Goal: Information Seeking & Learning: Learn about a topic

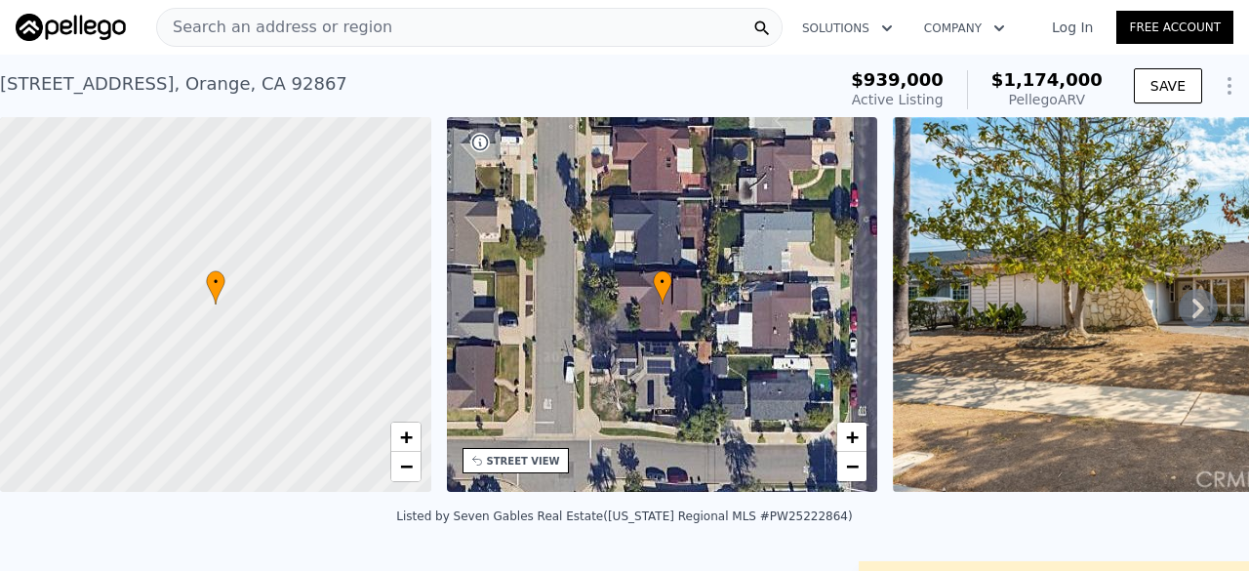
click at [332, 22] on span "Search an address or region" at bounding box center [274, 27] width 235 height 23
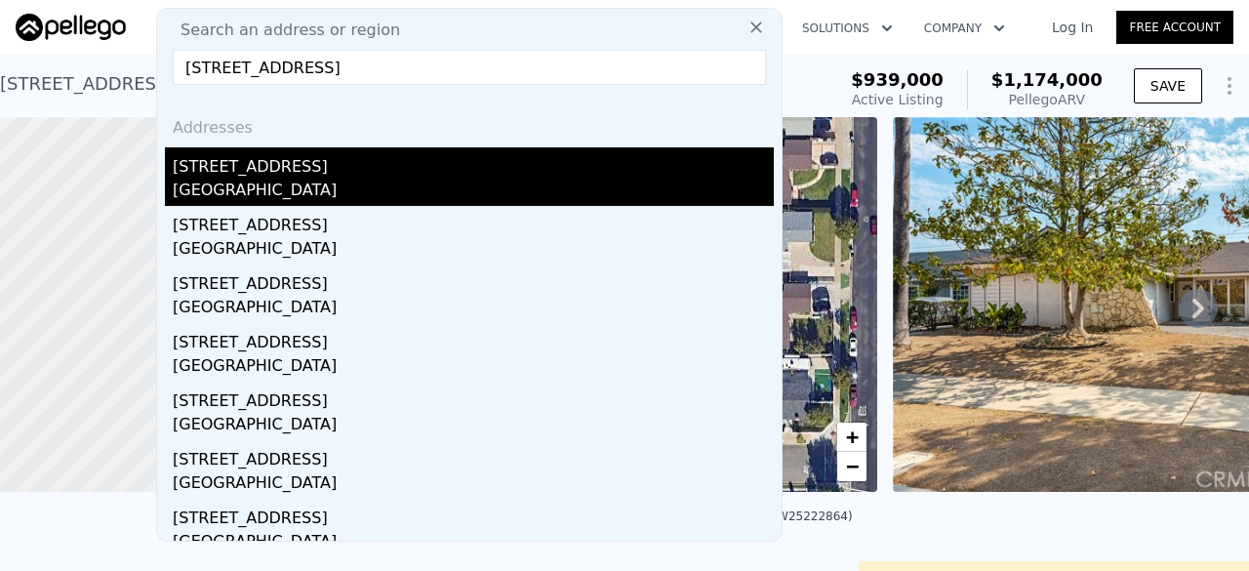
type input "[STREET_ADDRESS]"
click at [340, 172] on div "[STREET_ADDRESS]" at bounding box center [473, 162] width 601 height 31
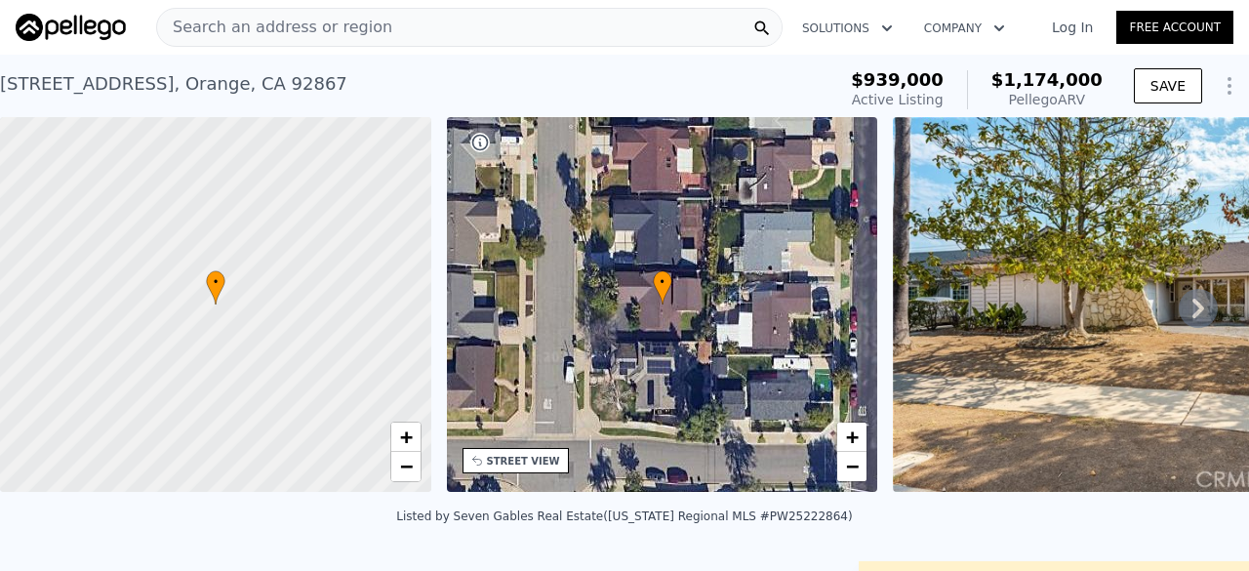
type input "2"
type input "3"
type input "919"
type input "1731"
type input "7200"
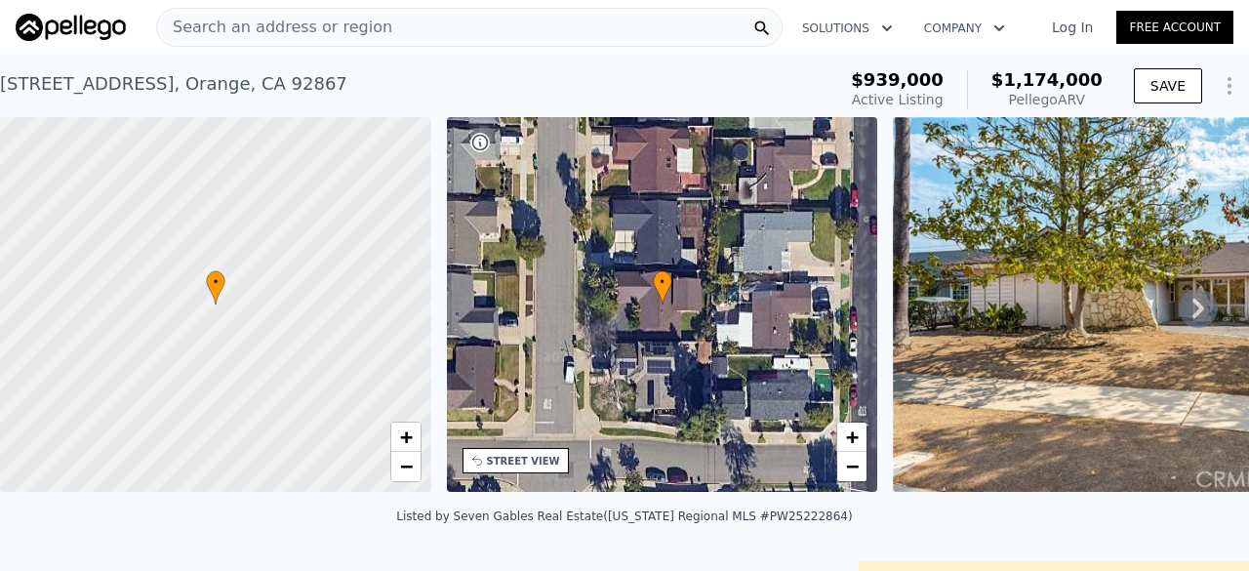
type input "9652"
type input "$ 994,000"
type input "6"
type input "$ 31,597"
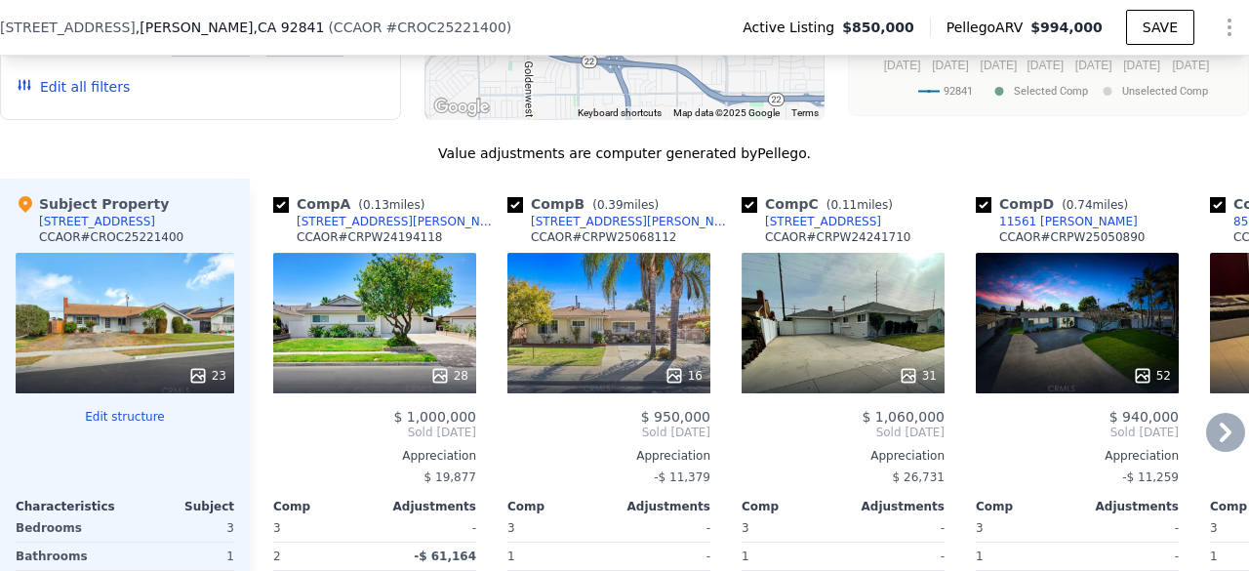
scroll to position [2061, 0]
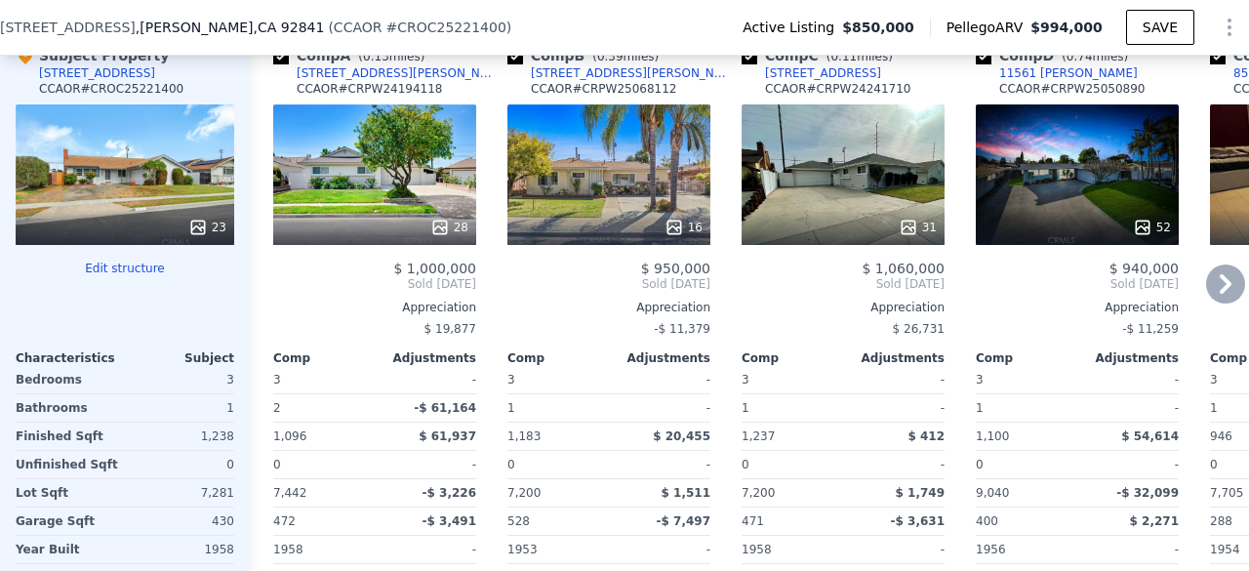
click at [379, 192] on div "28" at bounding box center [374, 174] width 203 height 141
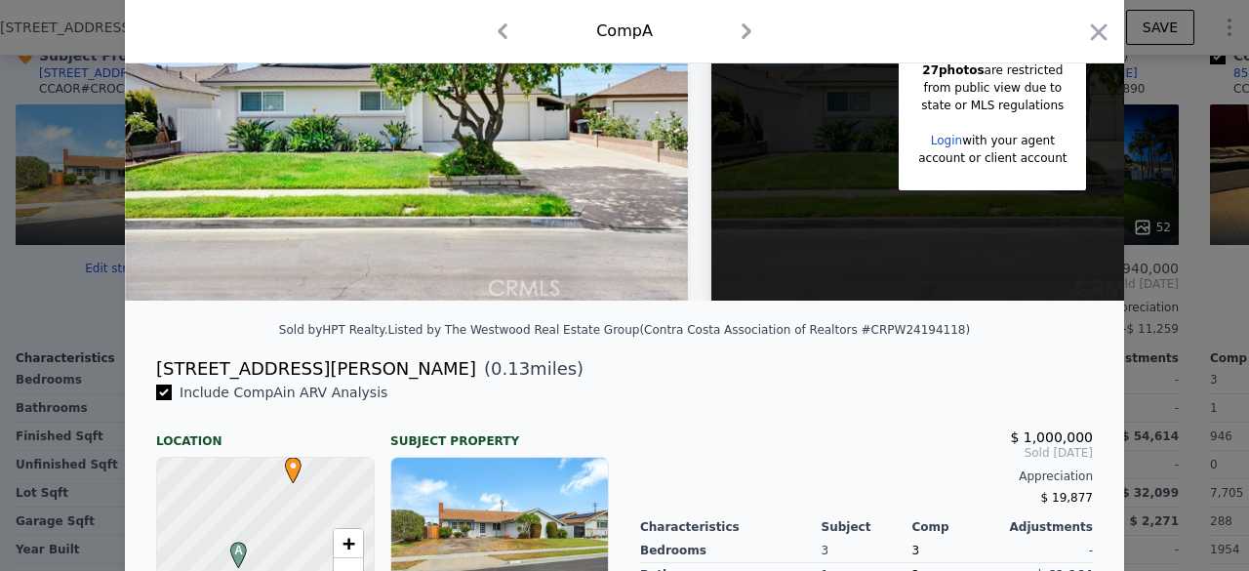
scroll to position [199, 0]
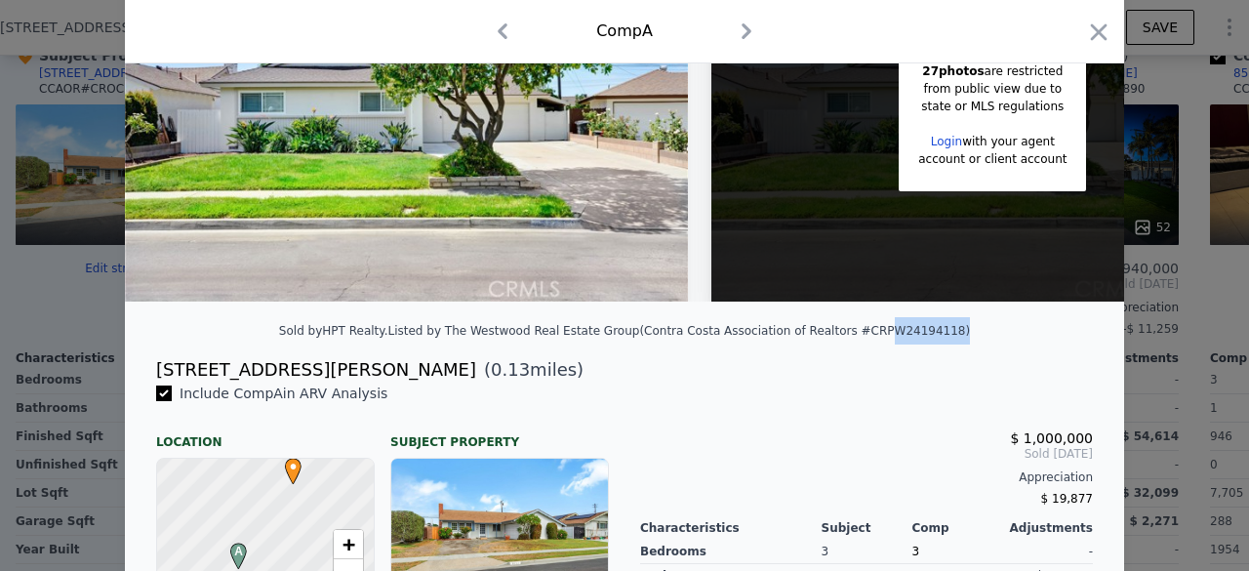
drag, startPoint x: 842, startPoint y: 345, endPoint x: 900, endPoint y: 354, distance: 58.4
click at [900, 354] on div "Sold by HPT Realty . Listed by The Westwood Real Estate Group (Contra Costa Ass…" at bounding box center [624, 336] width 999 height 39
copy div "PW24194118"
click at [20, 223] on div at bounding box center [624, 285] width 1249 height 571
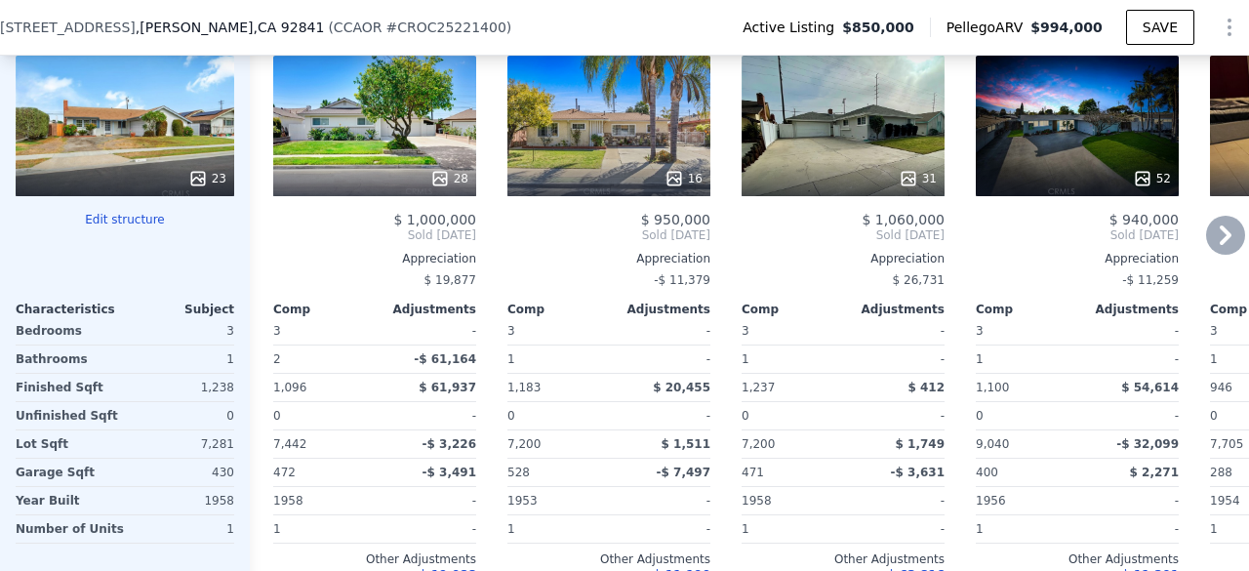
scroll to position [2110, 0]
click at [867, 188] on div "31" at bounding box center [843, 179] width 186 height 20
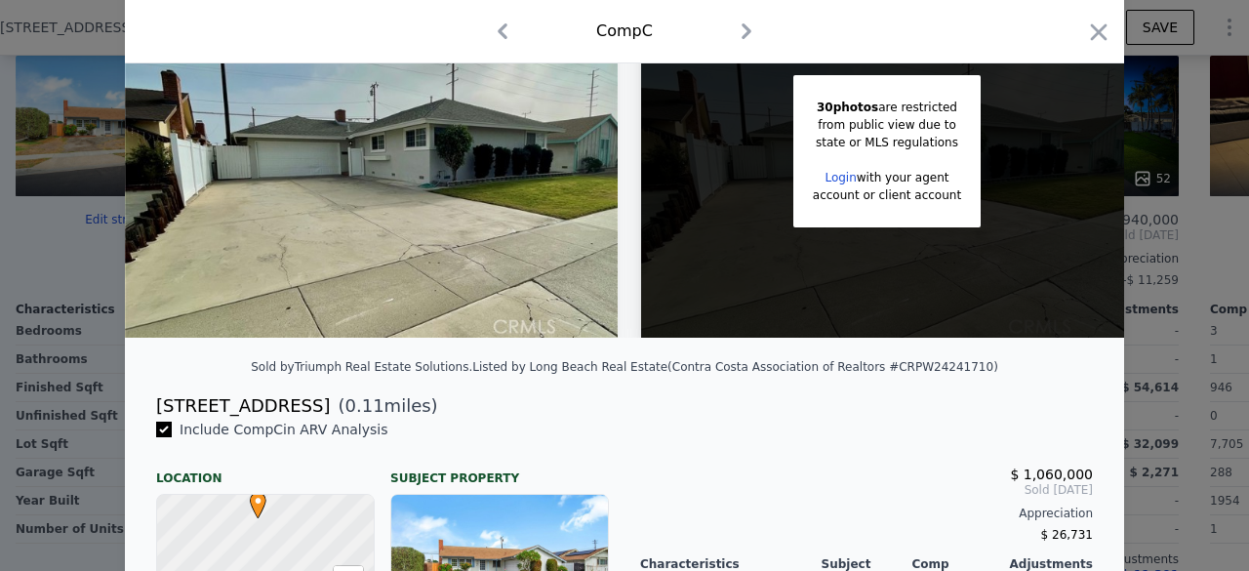
scroll to position [162, 0]
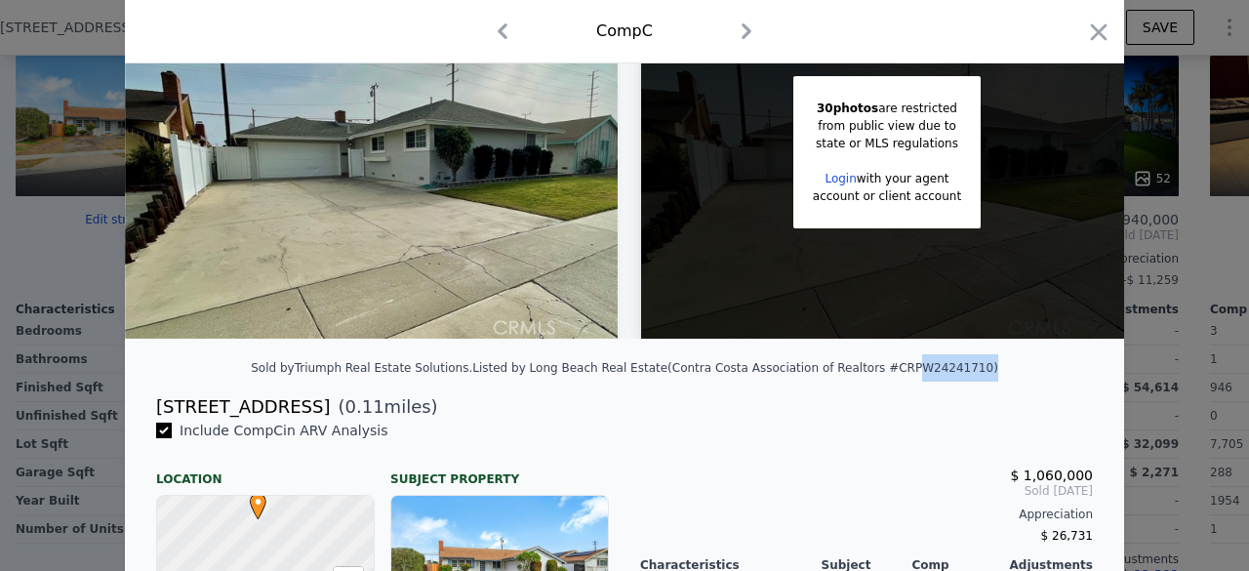
drag, startPoint x: 860, startPoint y: 384, endPoint x: 924, endPoint y: 385, distance: 64.4
click at [924, 375] on div "Listed by Long Beach Real Estate (Contra Costa Association of Realtors #CRPW242…" at bounding box center [735, 368] width 526 height 14
copy div "PW24241710"
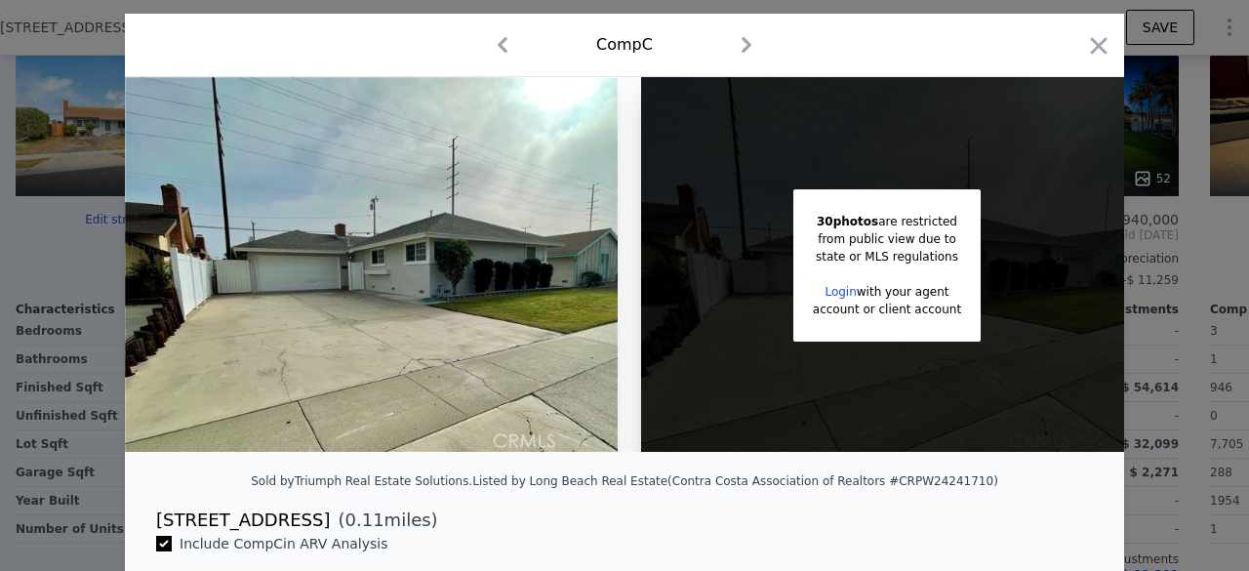
click at [23, 440] on div at bounding box center [624, 285] width 1249 height 571
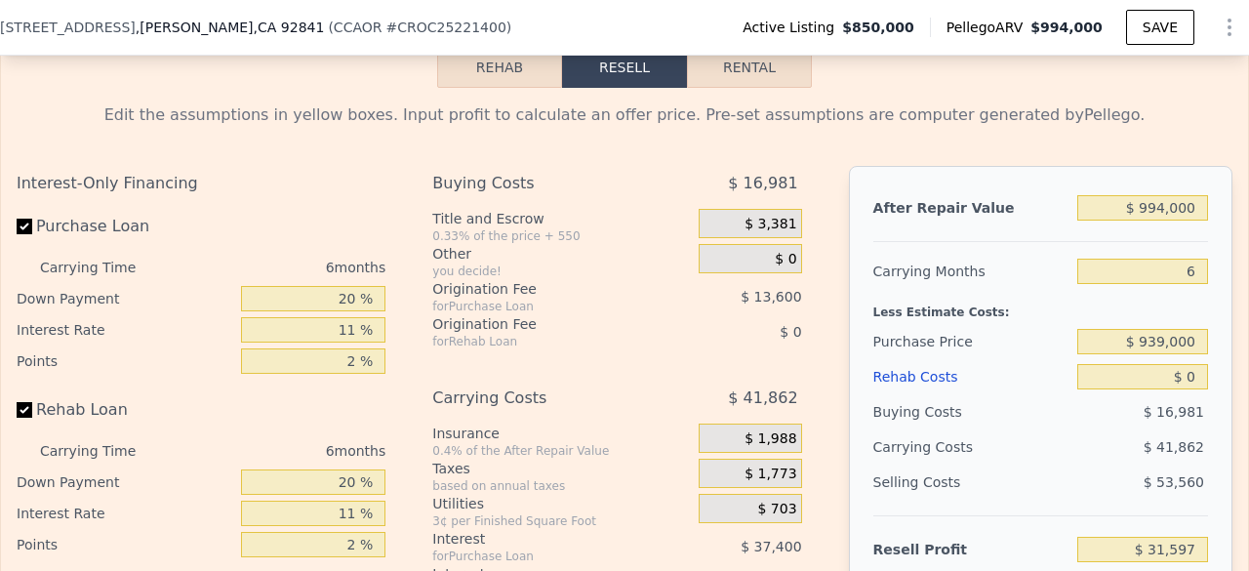
scroll to position [2875, 0]
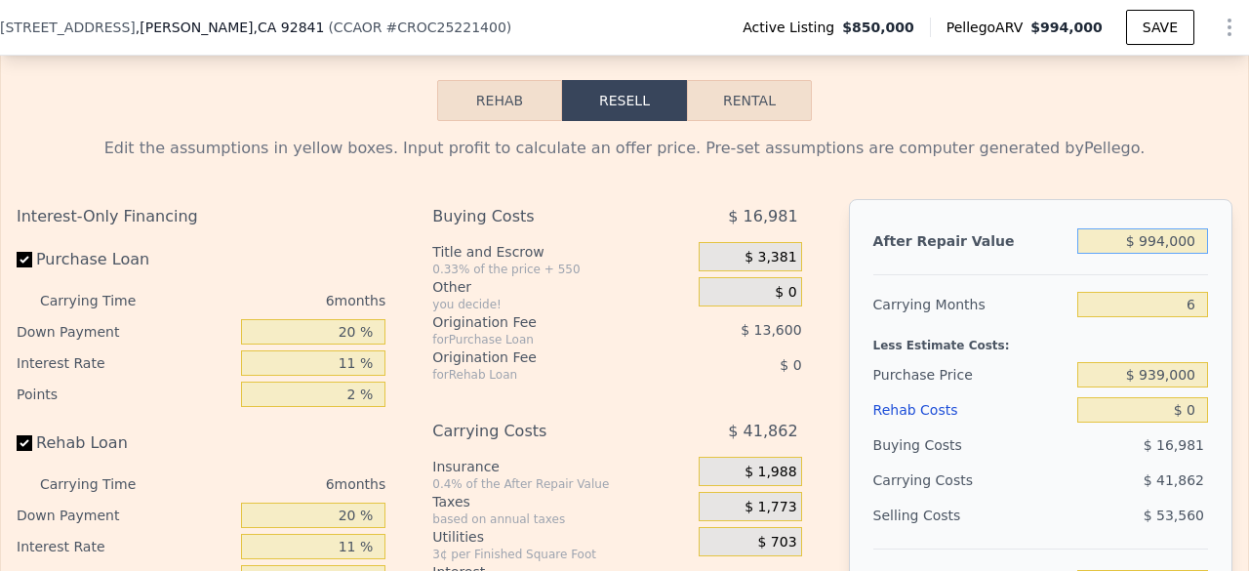
click at [1168, 254] on input "$ 994,000" at bounding box center [1142, 240] width 131 height 25
type input "$ 1"
type input "-$ 907,404"
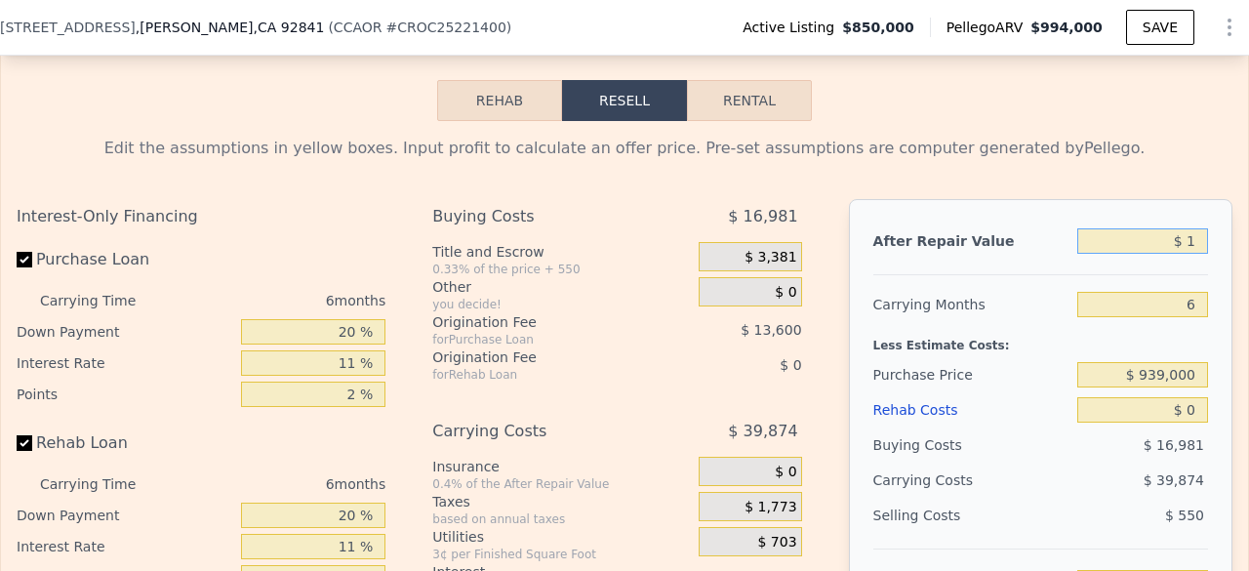
type input "$ 10"
type input "-$ 907,395"
type input "$ 100"
type input "-$ 907,311"
type input "$ 1,000"
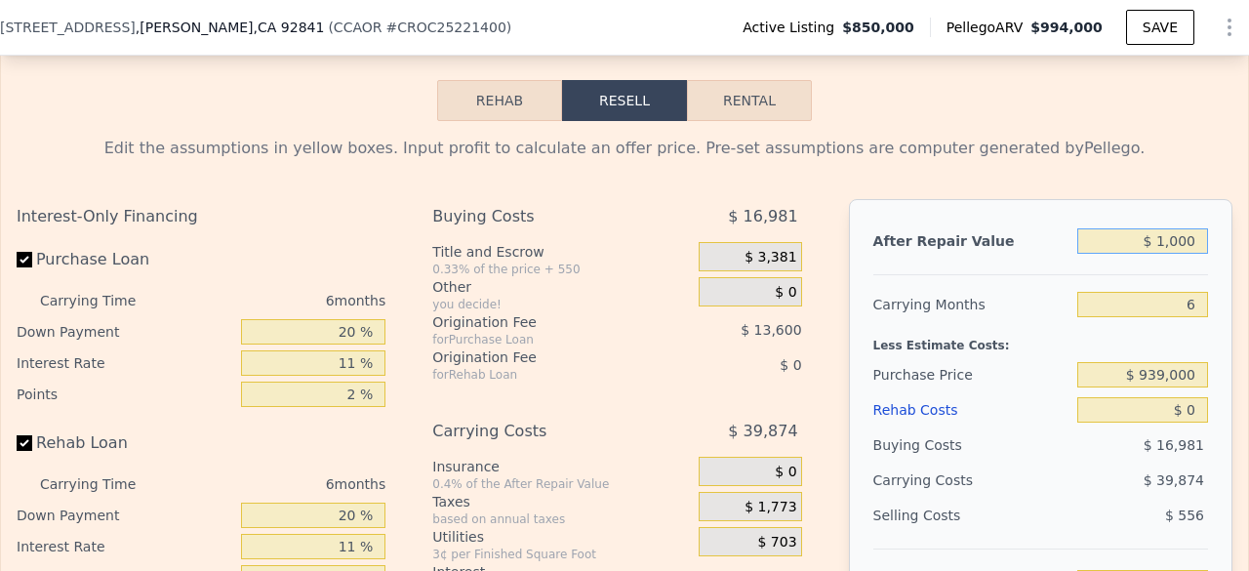
type input "-$ 906,460"
type input "$ 10,000"
type input "-$ 897,958"
type input "$ 100,000"
type input "-$ 812,938"
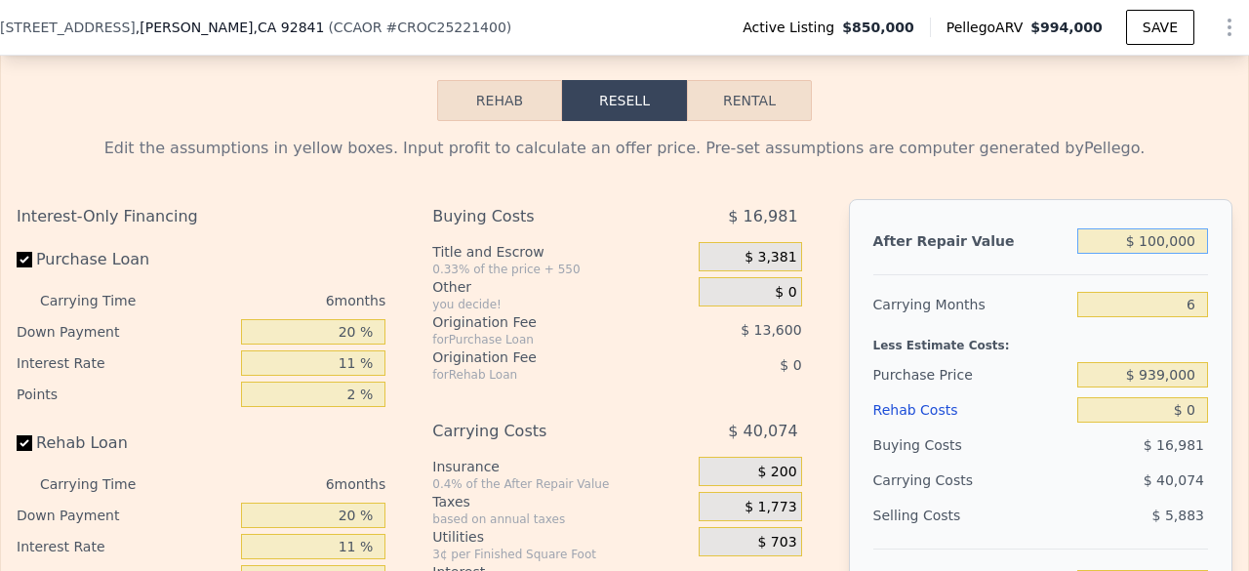
type input "$ 1,000,000"
type input "$ 37,265"
type input "$ 1,000,000"
click at [1179, 387] on input "$ 939,000" at bounding box center [1142, 374] width 131 height 25
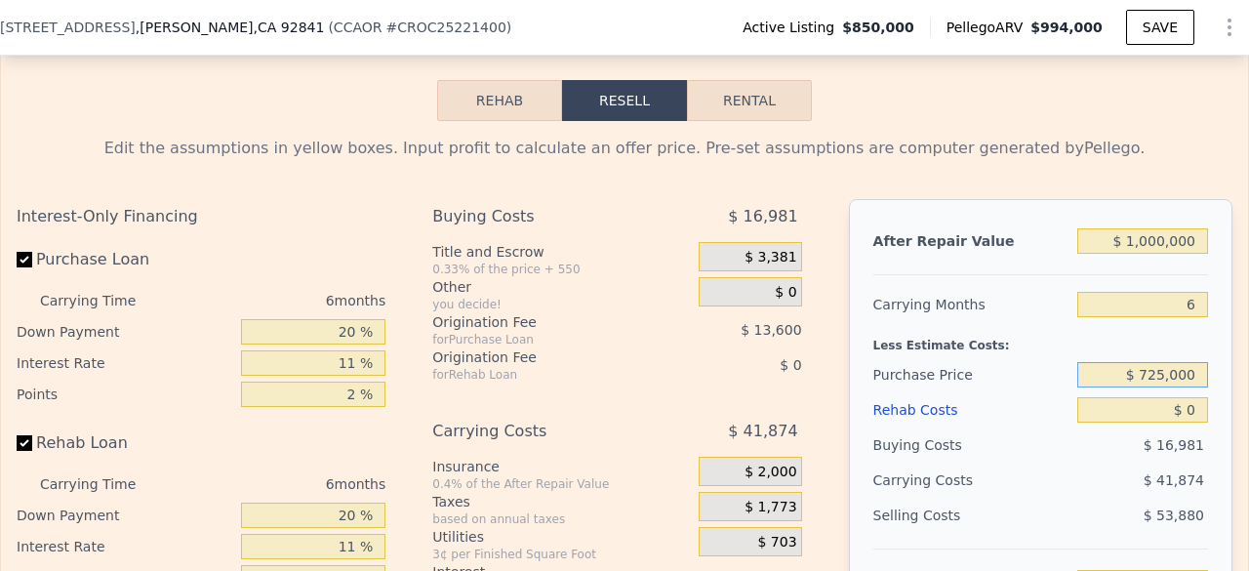
type input "$ 725,000"
type input "$ 170,178"
click at [1181, 423] on input "$ 0" at bounding box center [1142, 409] width 131 height 25
type input "$ 1"
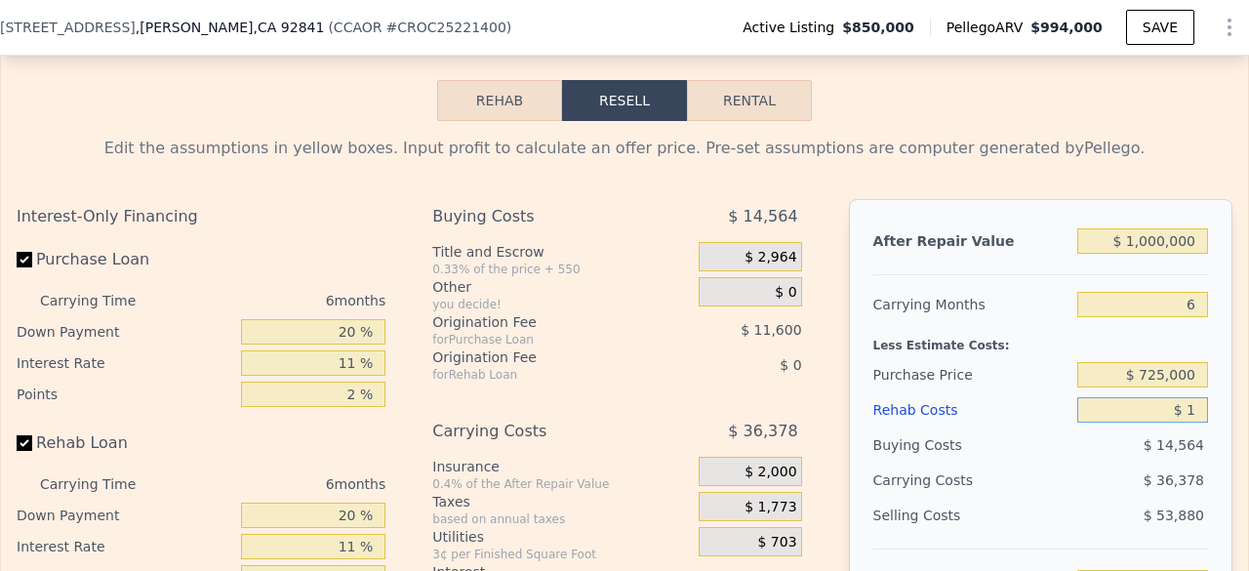
type input "$ 170,177"
type input "$ 12"
type input "$ 170,166"
type input "$ 125"
type input "$ 170,045"
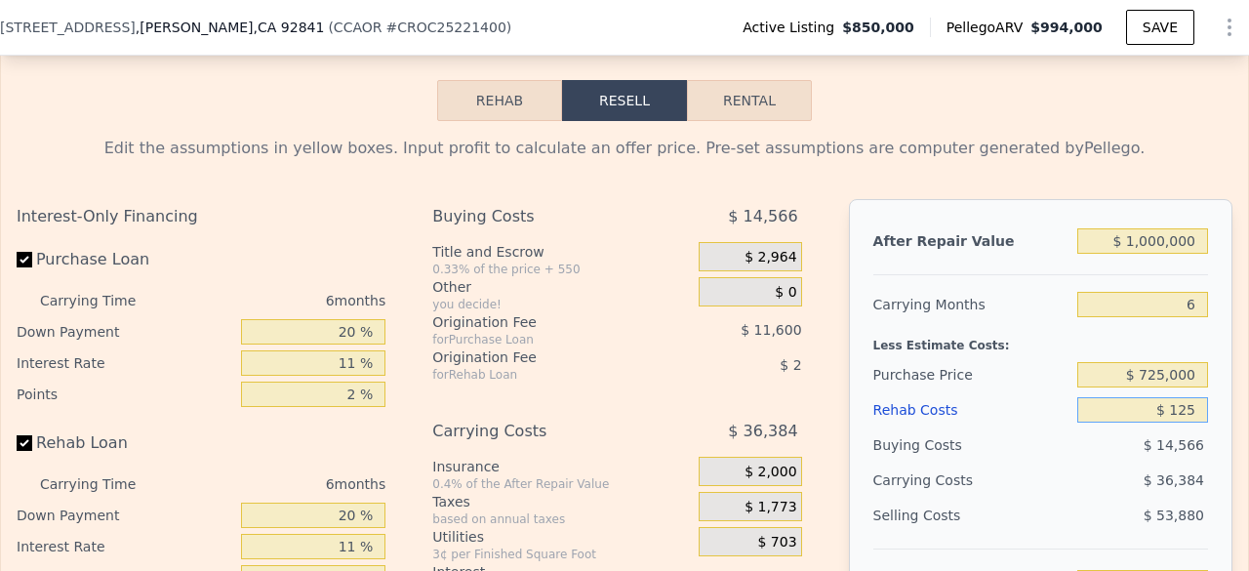
type input "$ 1,250"
type input "$ 168,854"
type input "$ 12,500"
type input "$ 156,926"
type input "$ 125,000"
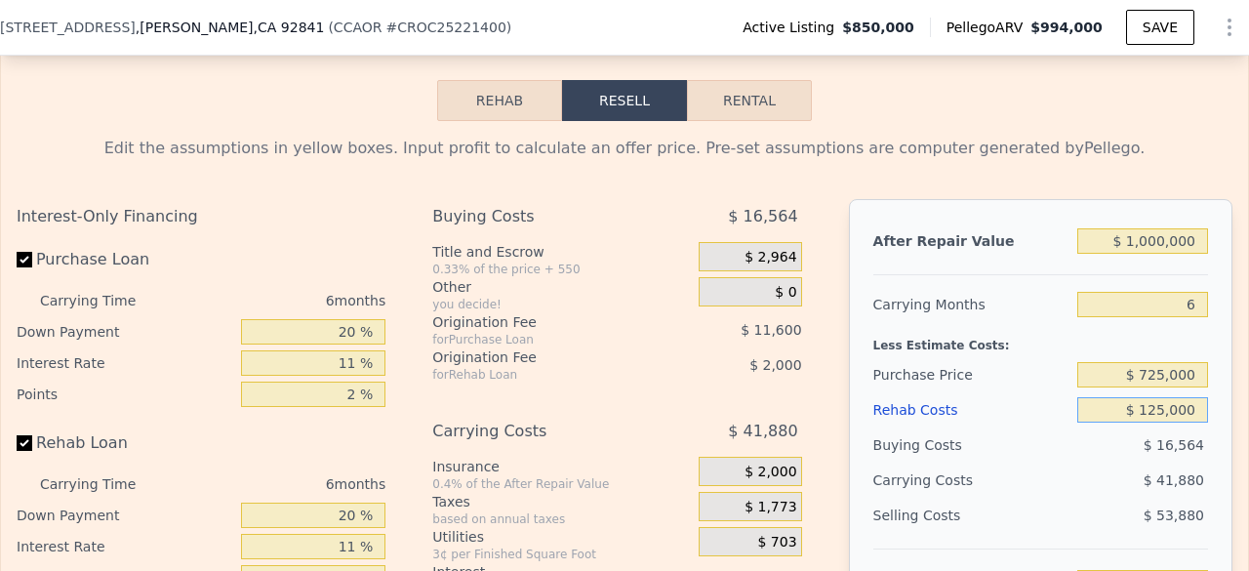
type input "$ 37,676"
type input "$ 125,000"
click at [1045, 530] on div "Selling Costs" at bounding box center [971, 515] width 196 height 35
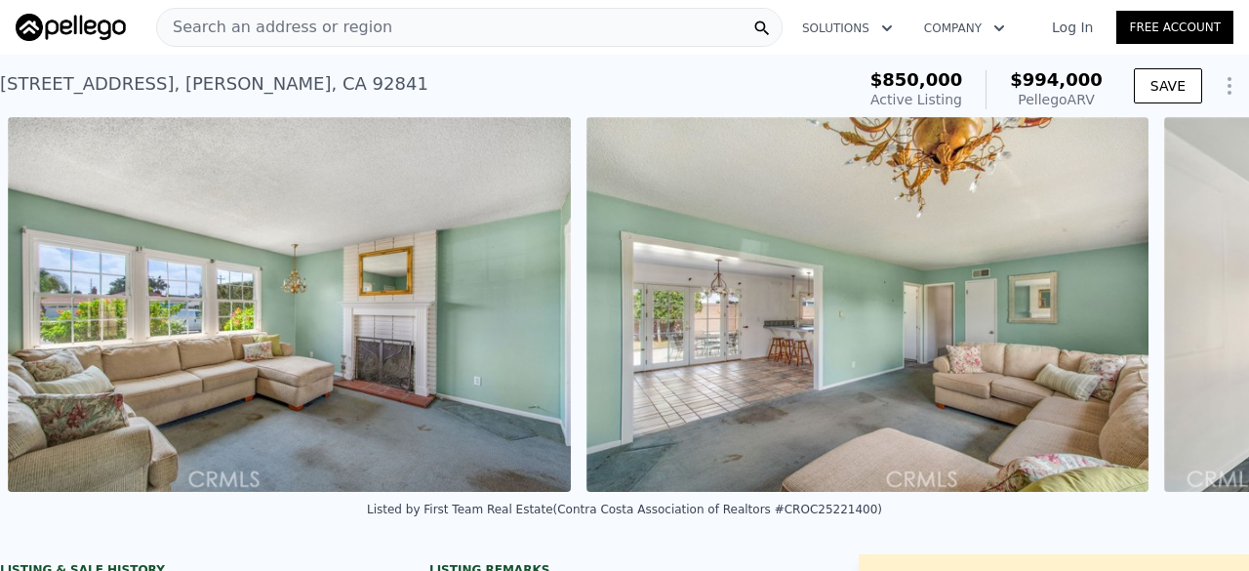
scroll to position [0, 2684]
drag, startPoint x: 763, startPoint y: 525, endPoint x: 824, endPoint y: 524, distance: 60.5
click at [824, 516] on div "Listed by First Team Real Estate (Contra Costa Association of Realtors #CROC252…" at bounding box center [624, 510] width 515 height 14
copy div "OC25221400"
click at [341, 24] on span "Search an address or region" at bounding box center [274, 27] width 235 height 23
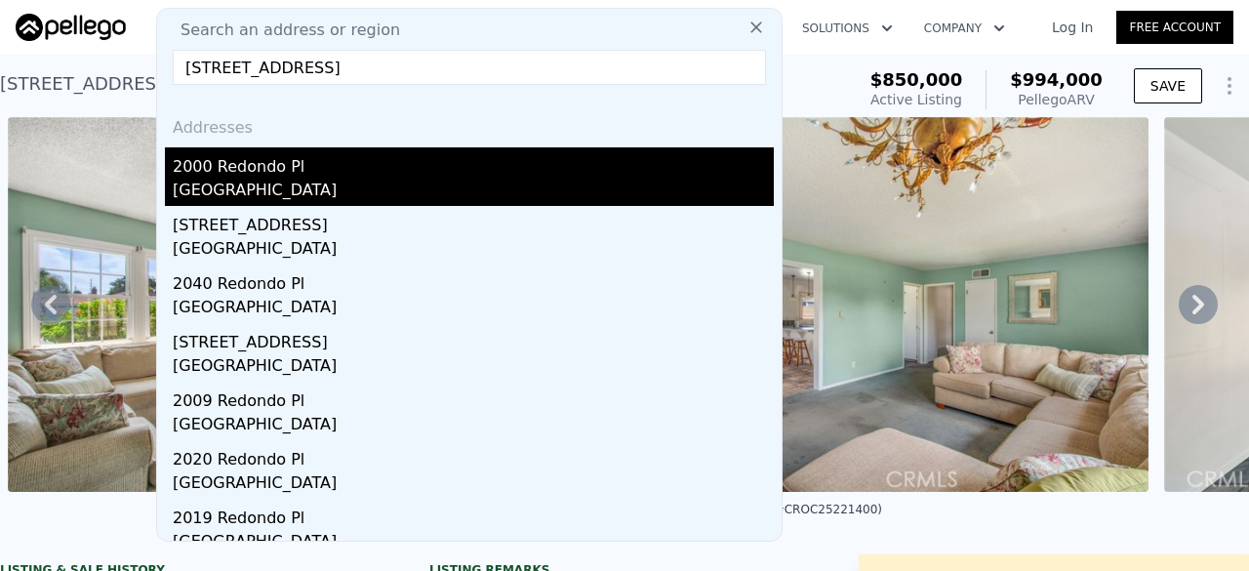
type input "[STREET_ADDRESS]"
click at [316, 192] on div "[GEOGRAPHIC_DATA]" at bounding box center [473, 192] width 601 height 27
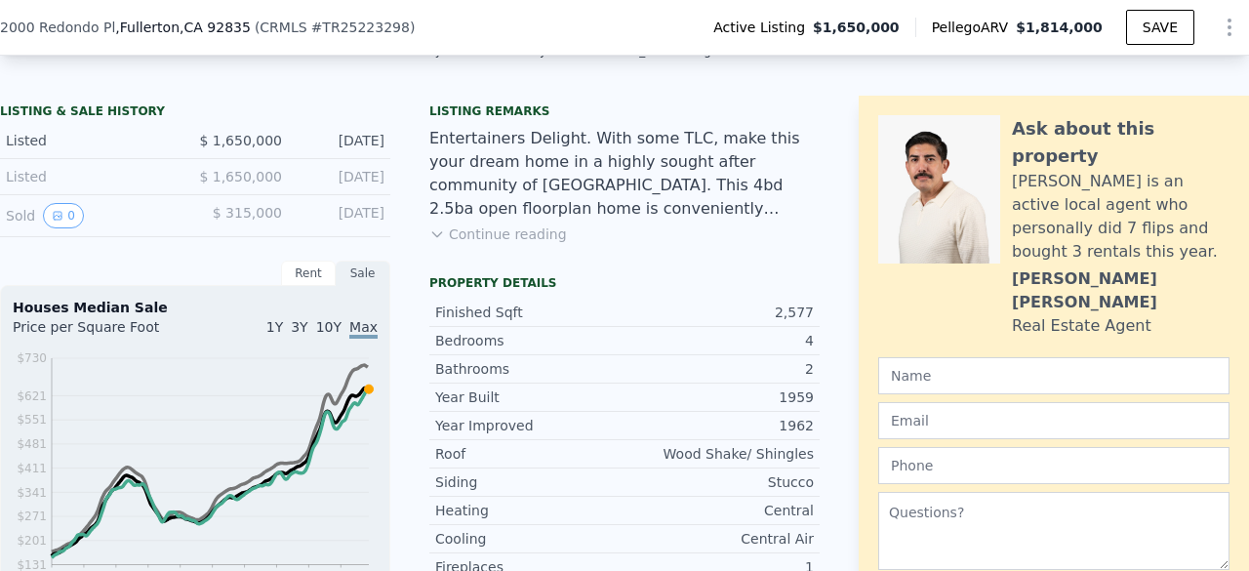
scroll to position [457, 0]
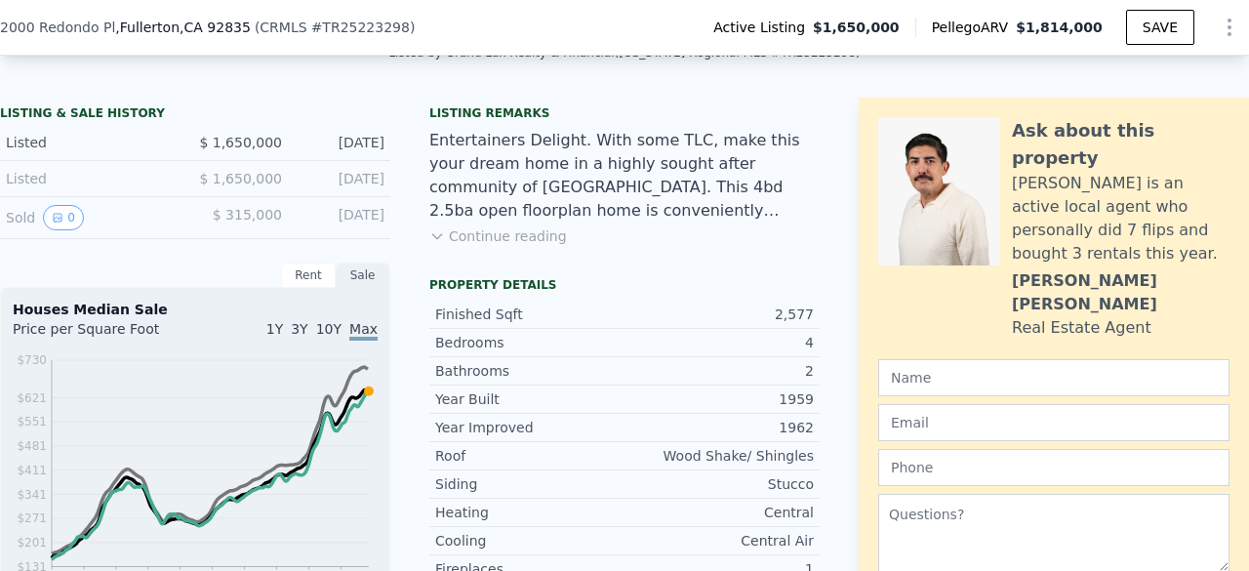
click at [492, 246] on button "Continue reading" at bounding box center [498, 236] width 138 height 20
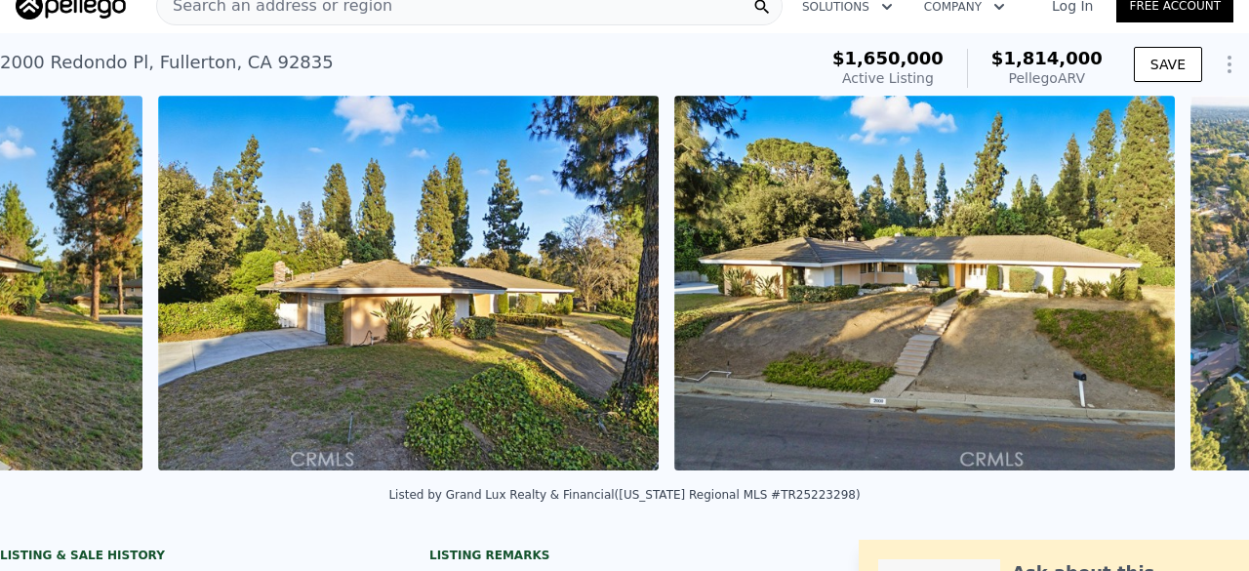
scroll to position [0, 21474]
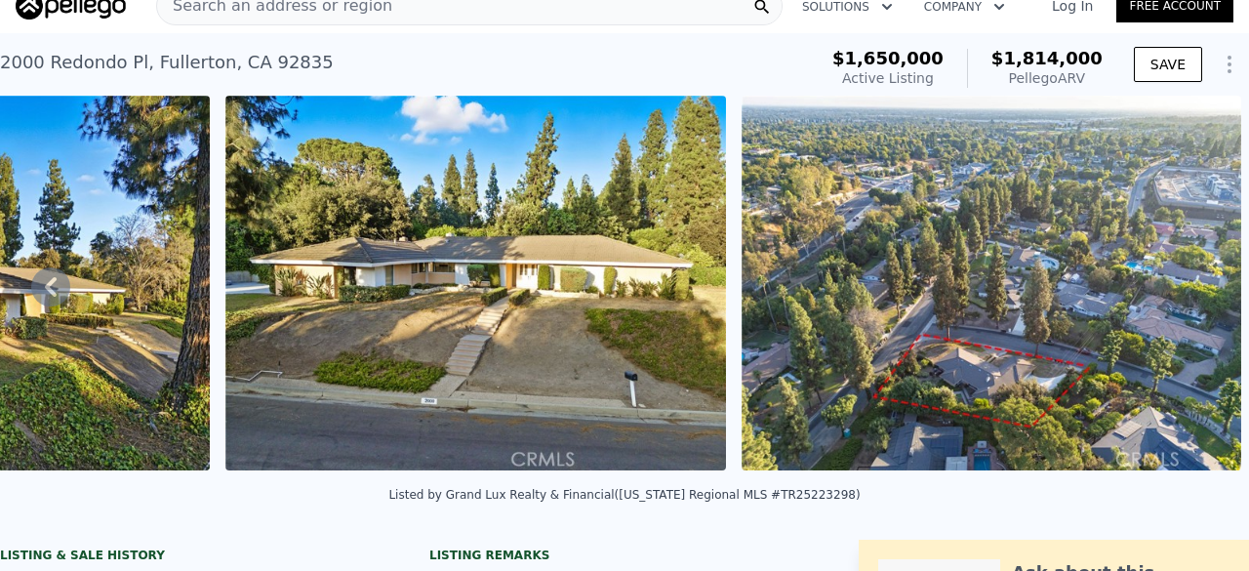
click at [761, 502] on div "Listed by Grand Lux Realty & Financial ([US_STATE] Regional MLS #TR25223298)" at bounding box center [623, 495] width 471 height 14
copy div "TR25223298"
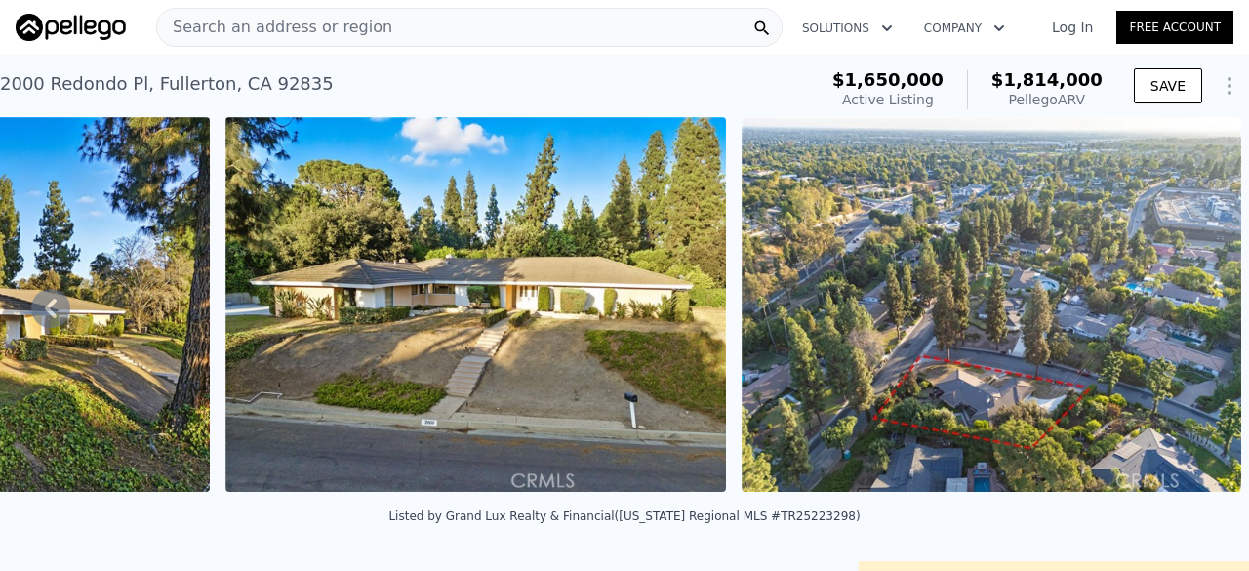
click at [314, 27] on span "Search an address or region" at bounding box center [274, 27] width 235 height 23
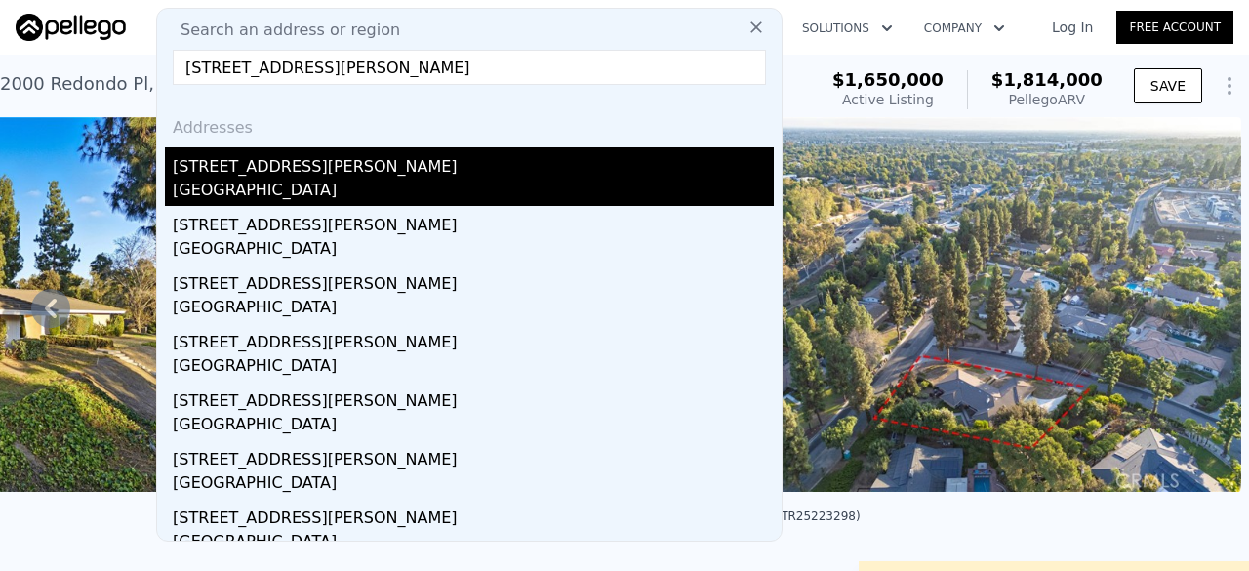
type input "[STREET_ADDRESS][PERSON_NAME]"
click at [305, 176] on div "[STREET_ADDRESS][PERSON_NAME]" at bounding box center [473, 162] width 601 height 31
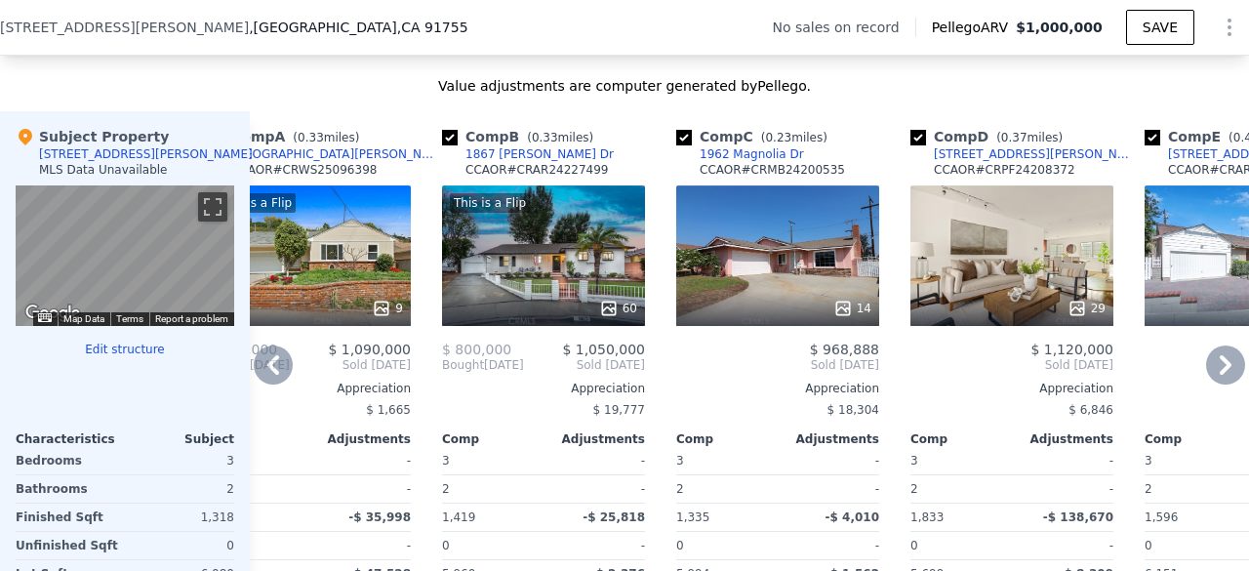
scroll to position [1837, 0]
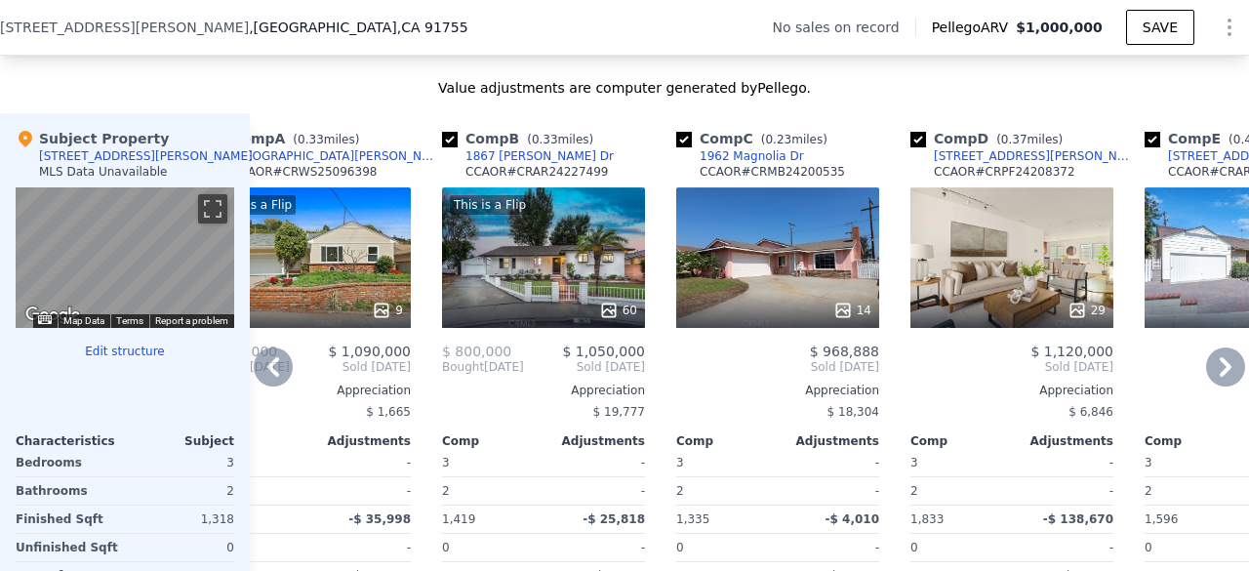
click at [787, 295] on div "14" at bounding box center [777, 257] width 203 height 141
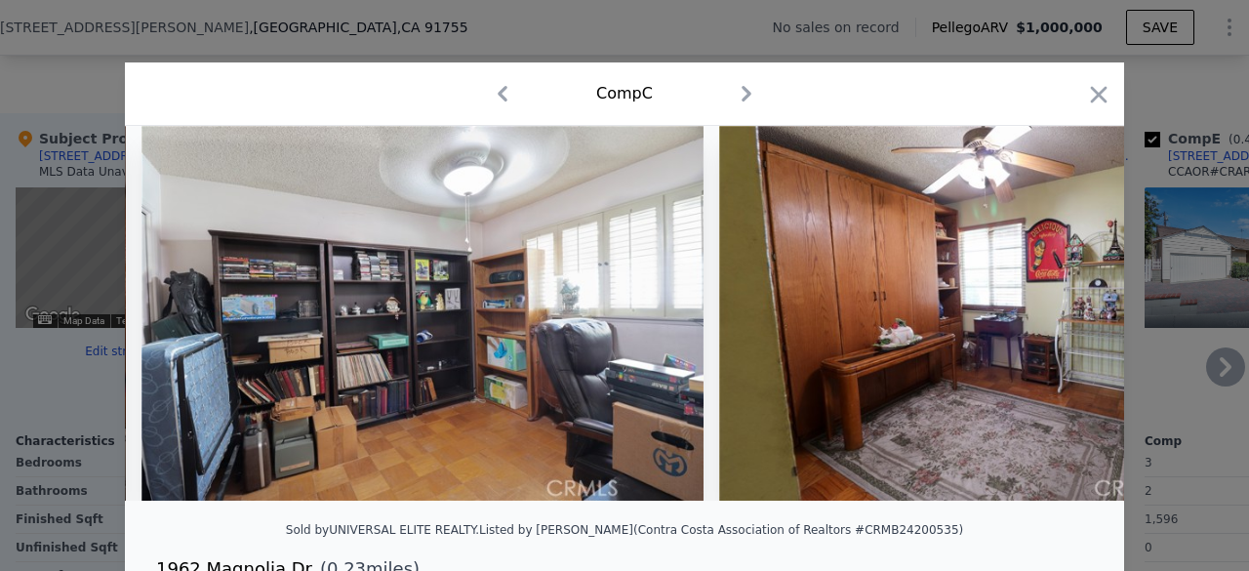
scroll to position [0, 4813]
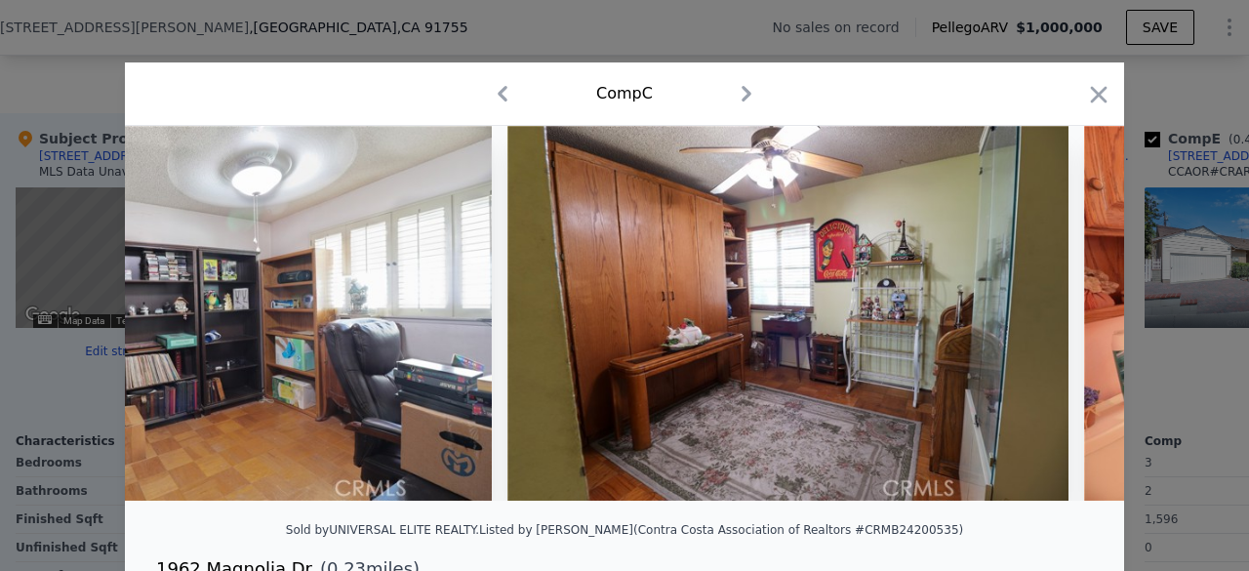
click at [1106, 92] on div "Comp C" at bounding box center [624, 93] width 999 height 63
click at [1085, 96] on icon "button" at bounding box center [1098, 94] width 27 height 27
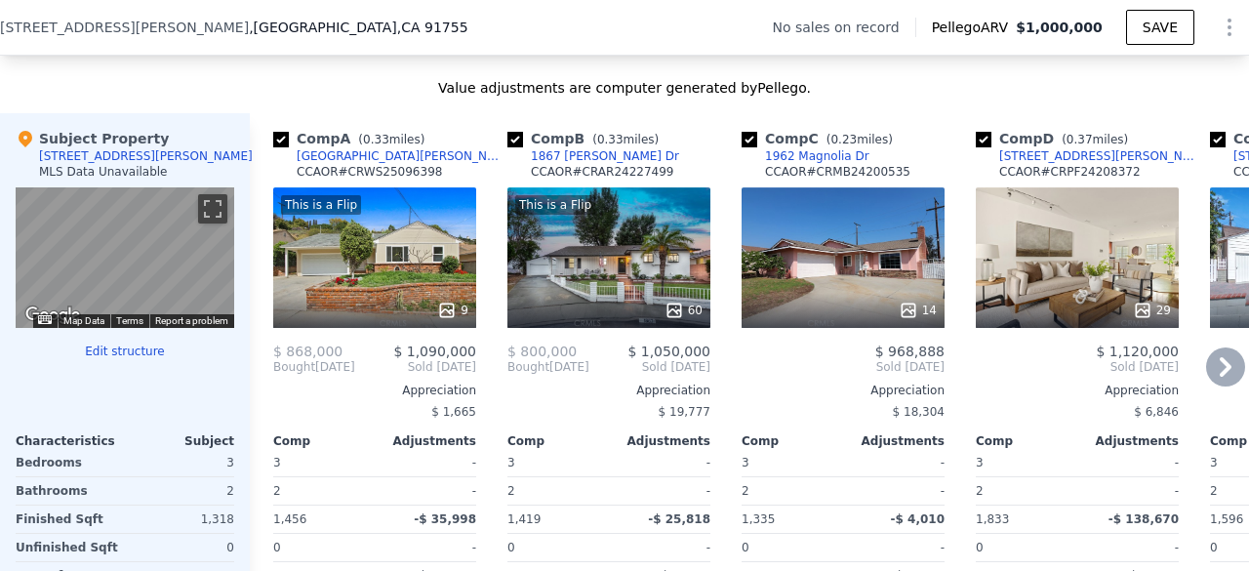
click at [580, 253] on div "This is a Flip 60" at bounding box center [608, 257] width 203 height 141
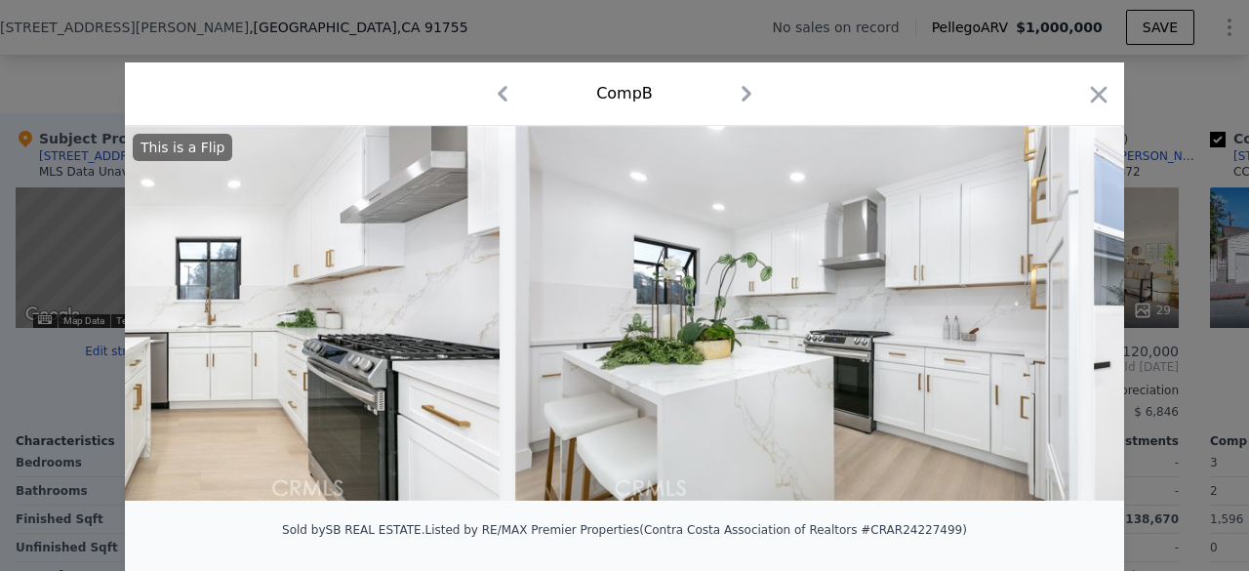
scroll to position [0, 6545]
click at [1089, 104] on icon "button" at bounding box center [1098, 94] width 27 height 27
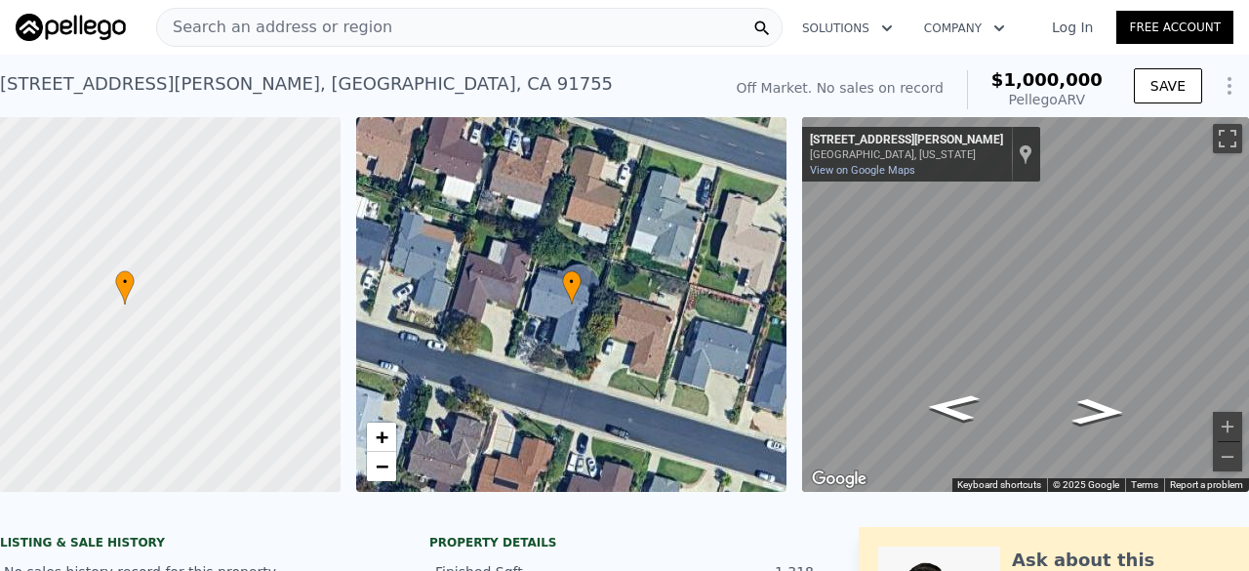
click at [337, 20] on span "Search an address or region" at bounding box center [274, 27] width 235 height 23
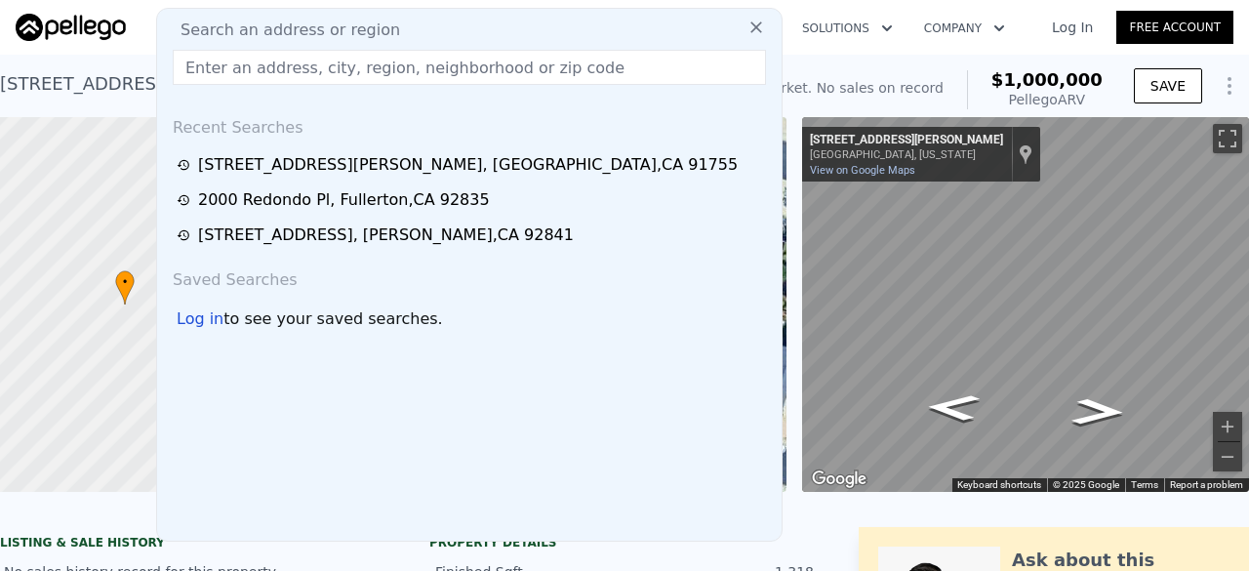
click at [234, 68] on input "text" at bounding box center [469, 67] width 593 height 35
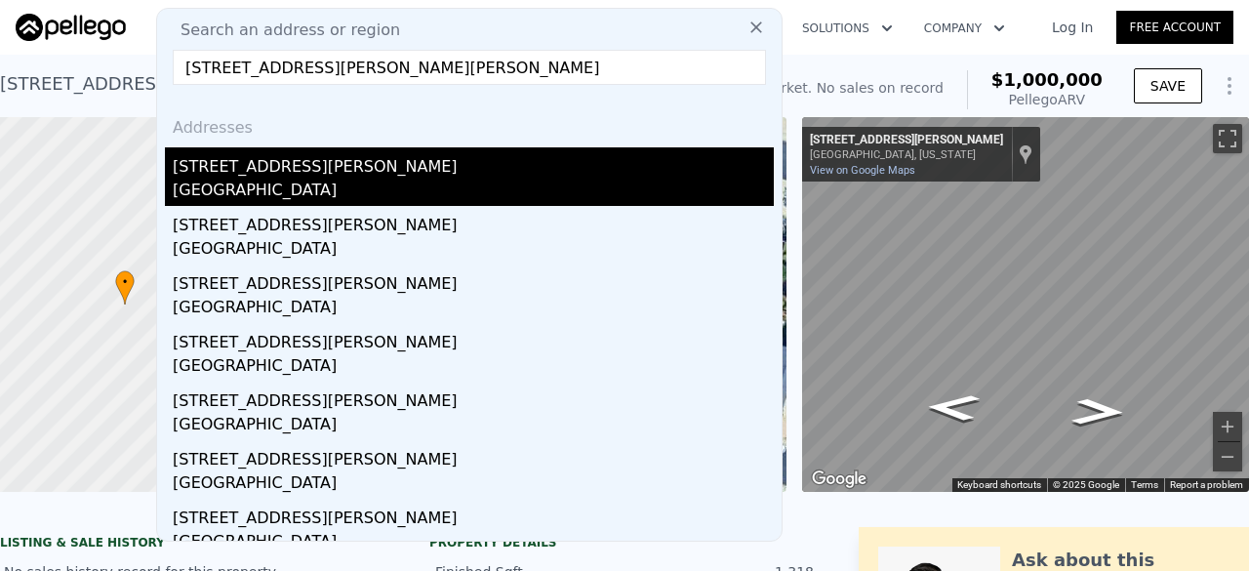
type input "[STREET_ADDRESS][PERSON_NAME][PERSON_NAME]"
click at [321, 182] on div "[GEOGRAPHIC_DATA]" at bounding box center [473, 192] width 601 height 27
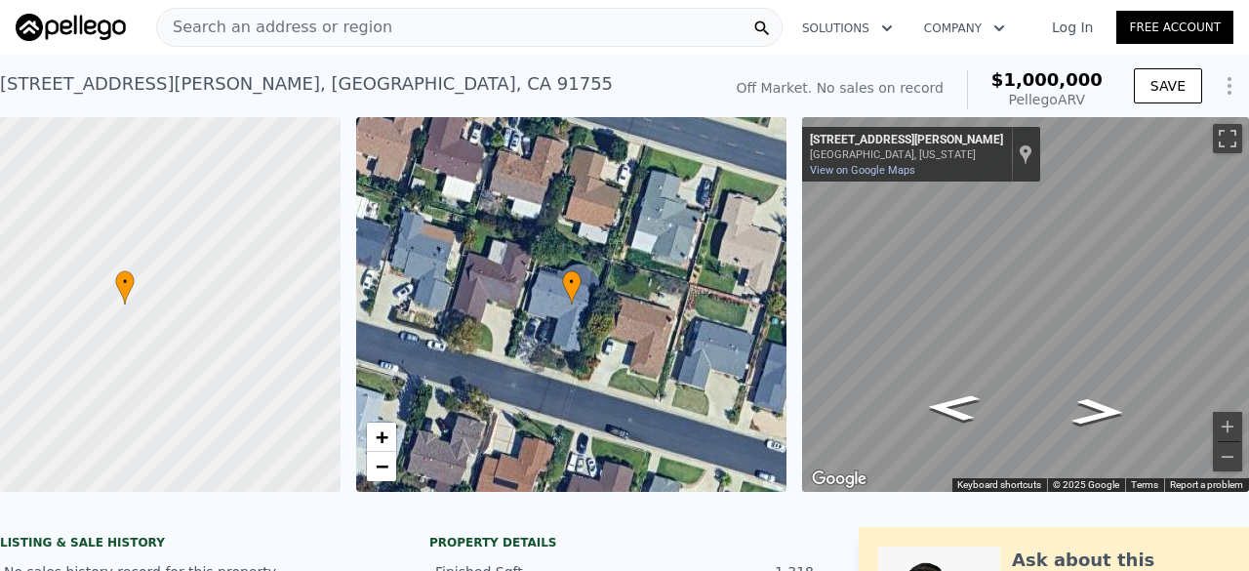
type input "5"
type input "6"
type input "1554"
type input "4031"
type input "5906"
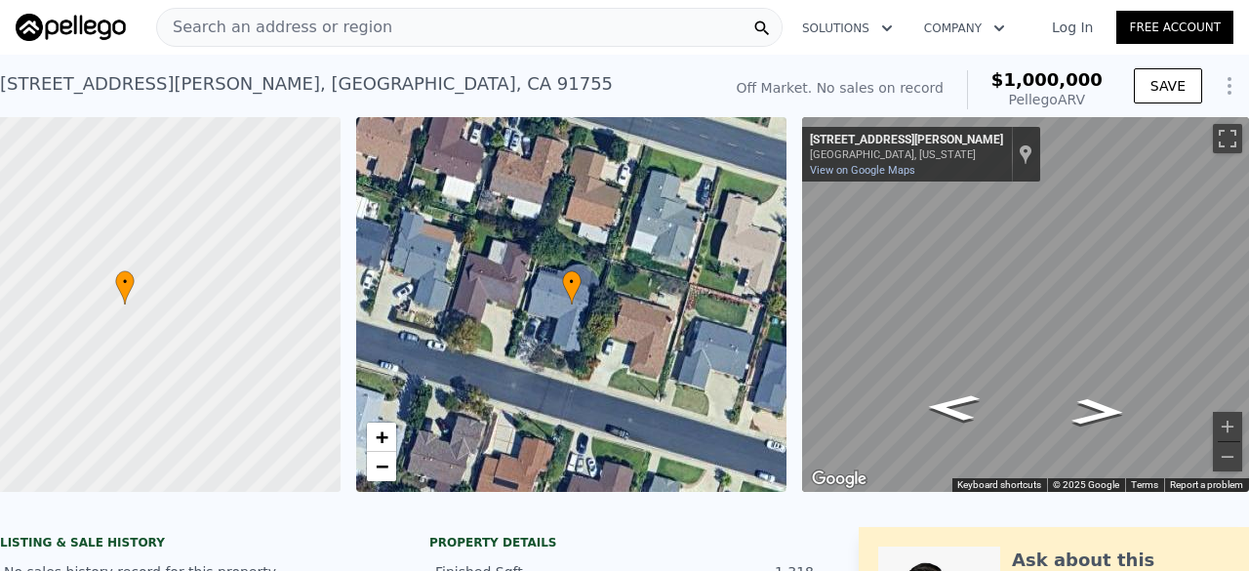
type input "10135"
type input "$ 1,561,000"
type input "8"
type input "$ 341,816"
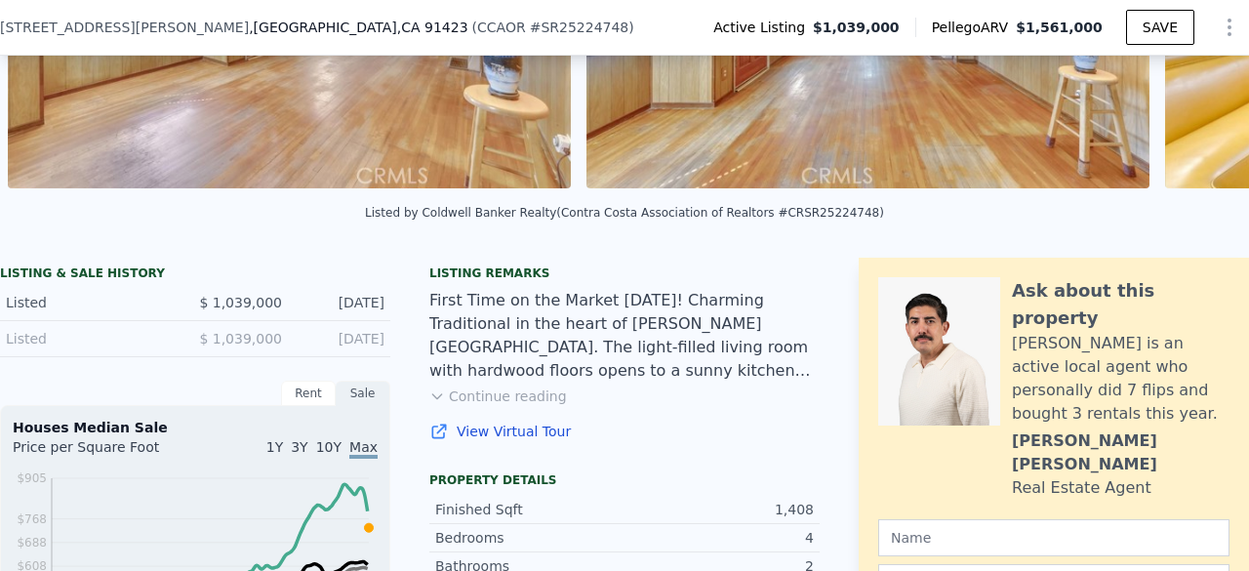
scroll to position [303, 0]
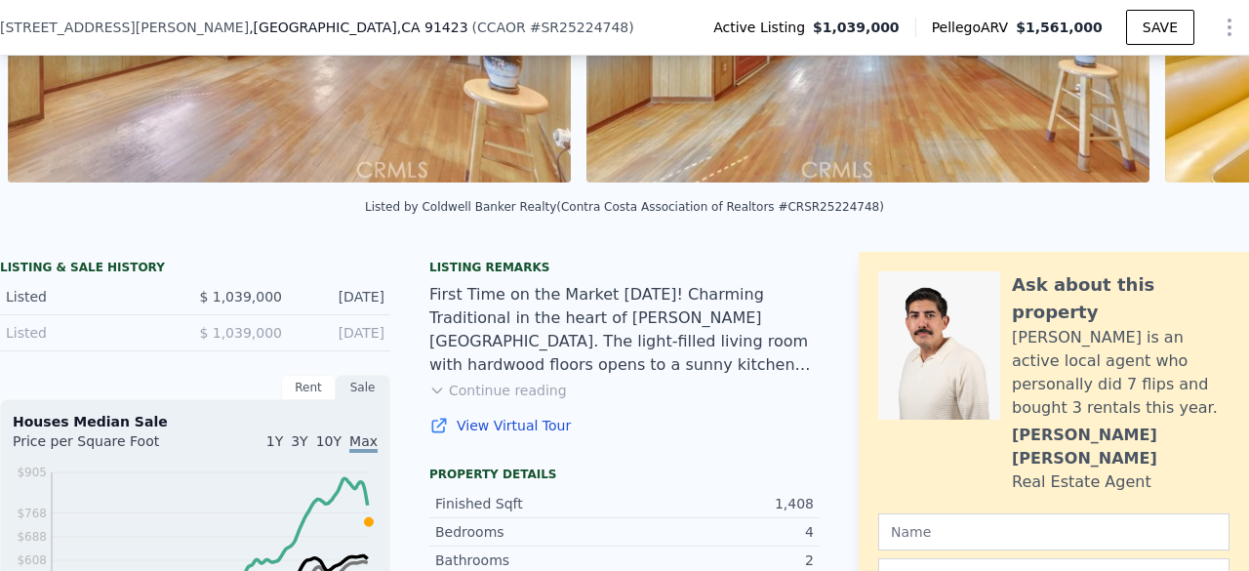
click at [509, 400] on button "Continue reading" at bounding box center [498, 391] width 138 height 20
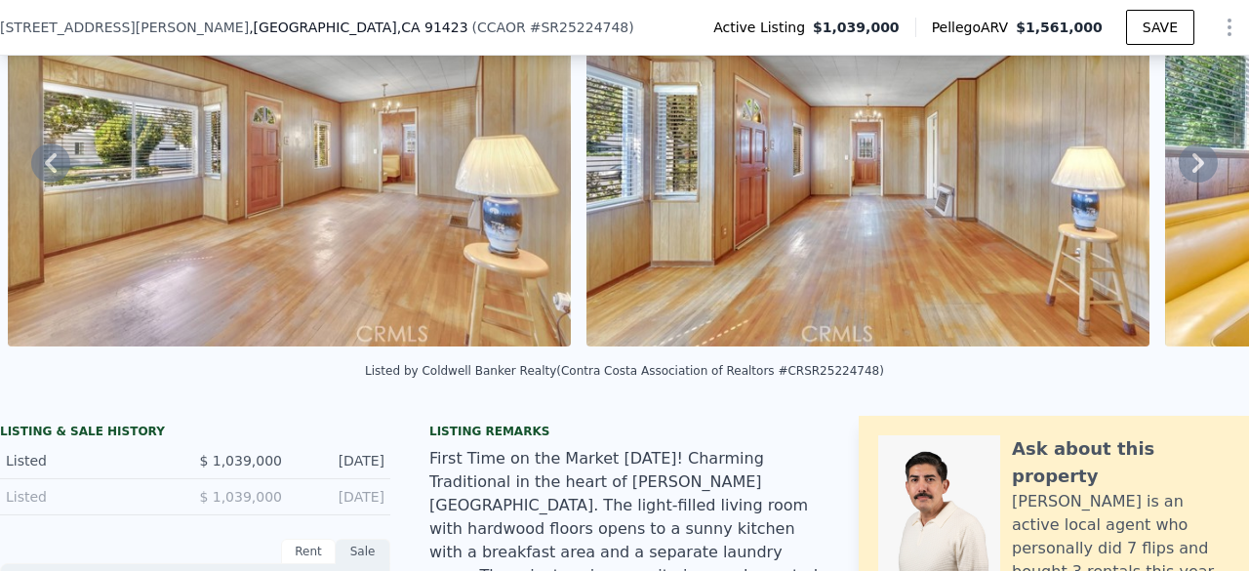
scroll to position [119, 0]
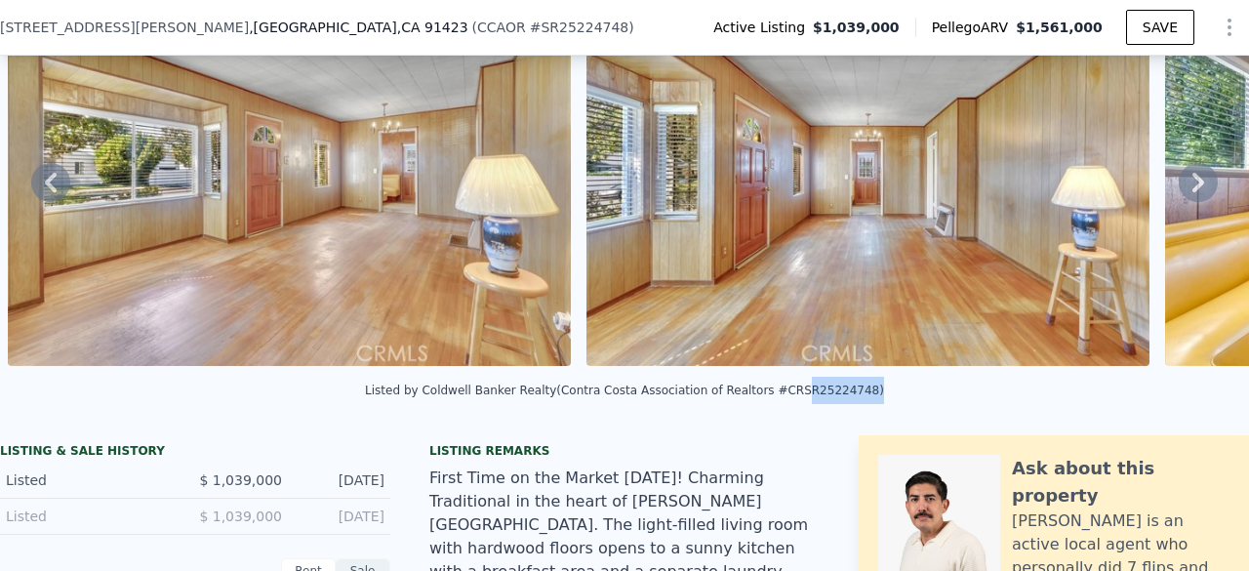
drag, startPoint x: 766, startPoint y: 401, endPoint x: 828, endPoint y: 409, distance: 62.0
click at [828, 397] on div "Listed by Coldwell Banker Realty (Contra Costa Association of Realtors #CRSR252…" at bounding box center [624, 391] width 519 height 14
copy div "SR25224748"
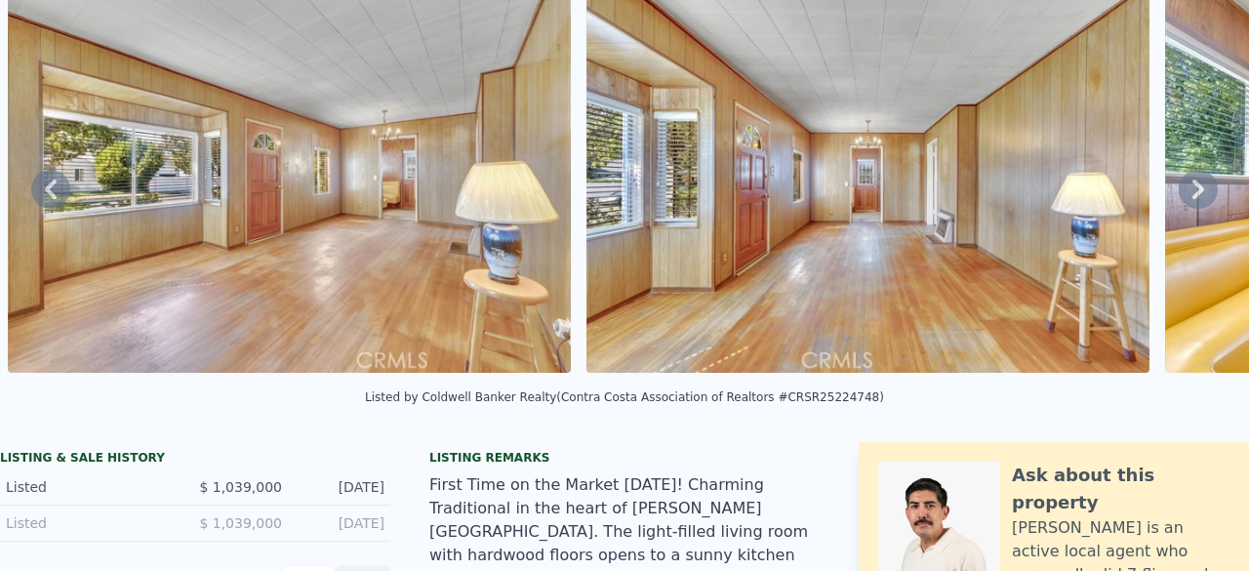
scroll to position [0, 0]
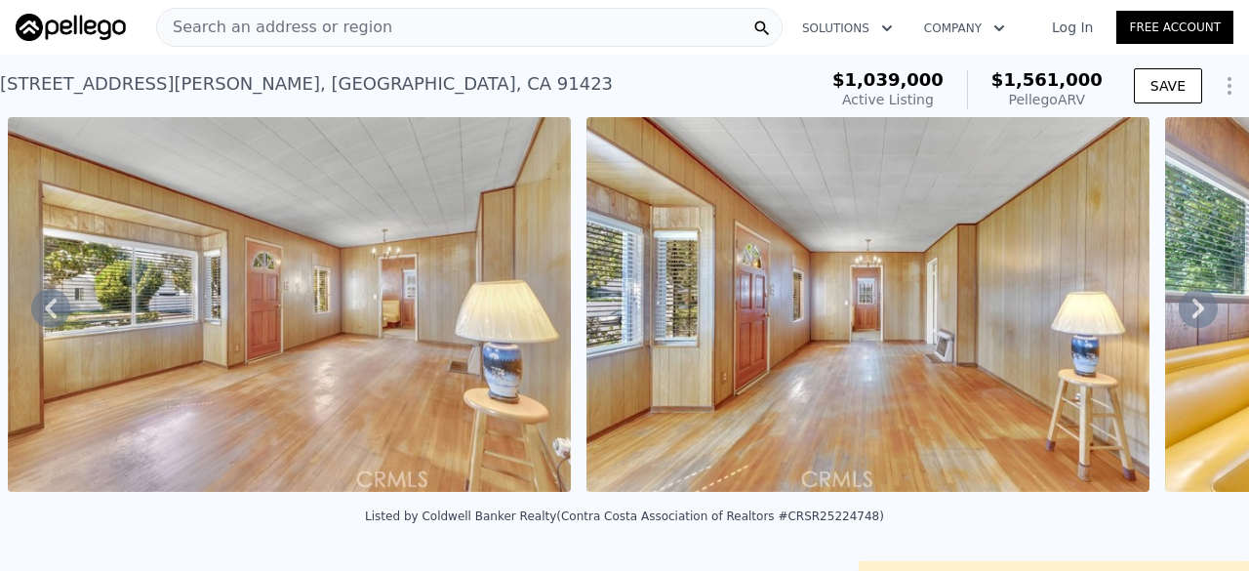
click at [320, 32] on span "Search an address or region" at bounding box center [274, 27] width 235 height 23
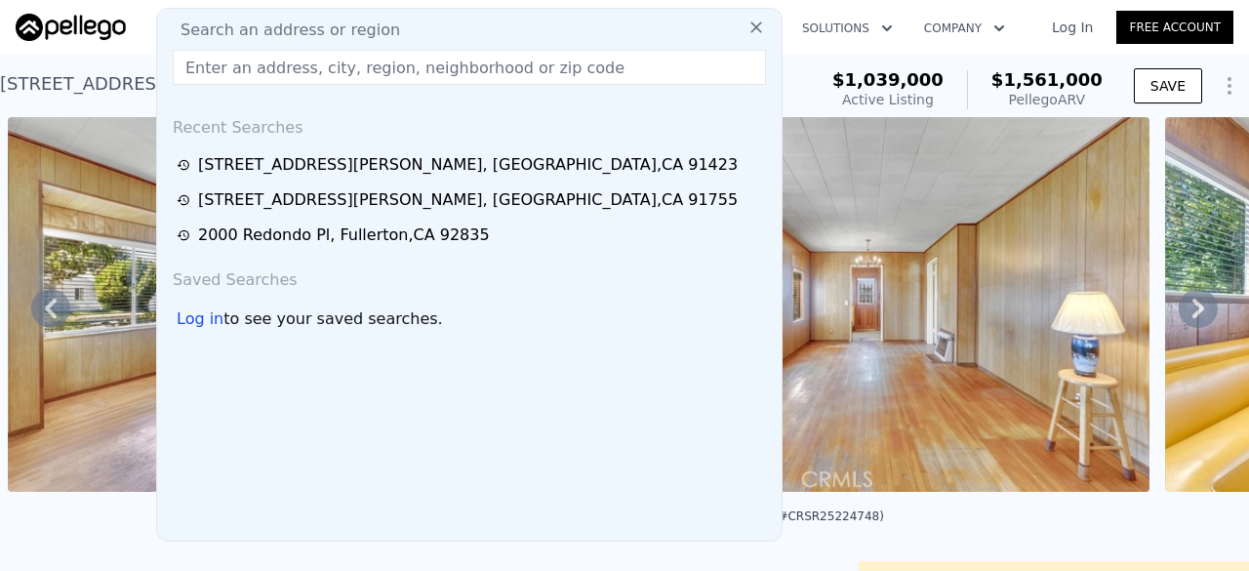
click at [247, 70] on input "text" at bounding box center [469, 67] width 593 height 35
paste input "26381 Amapola"
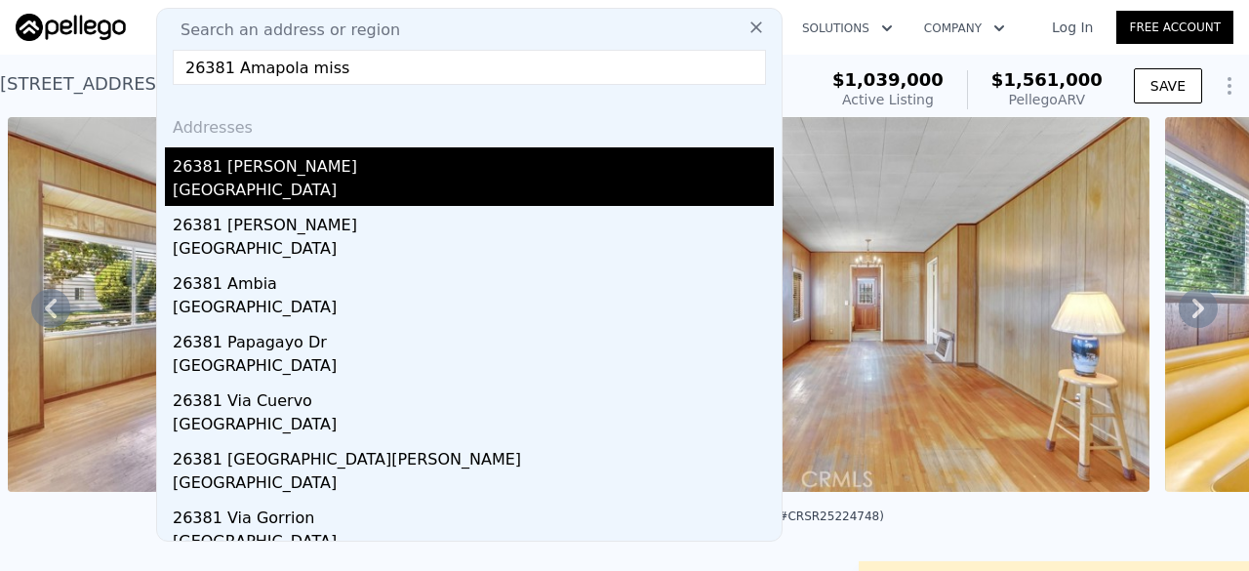
type input "26381 Amapola miss"
click at [293, 194] on div "[GEOGRAPHIC_DATA]" at bounding box center [473, 192] width 601 height 27
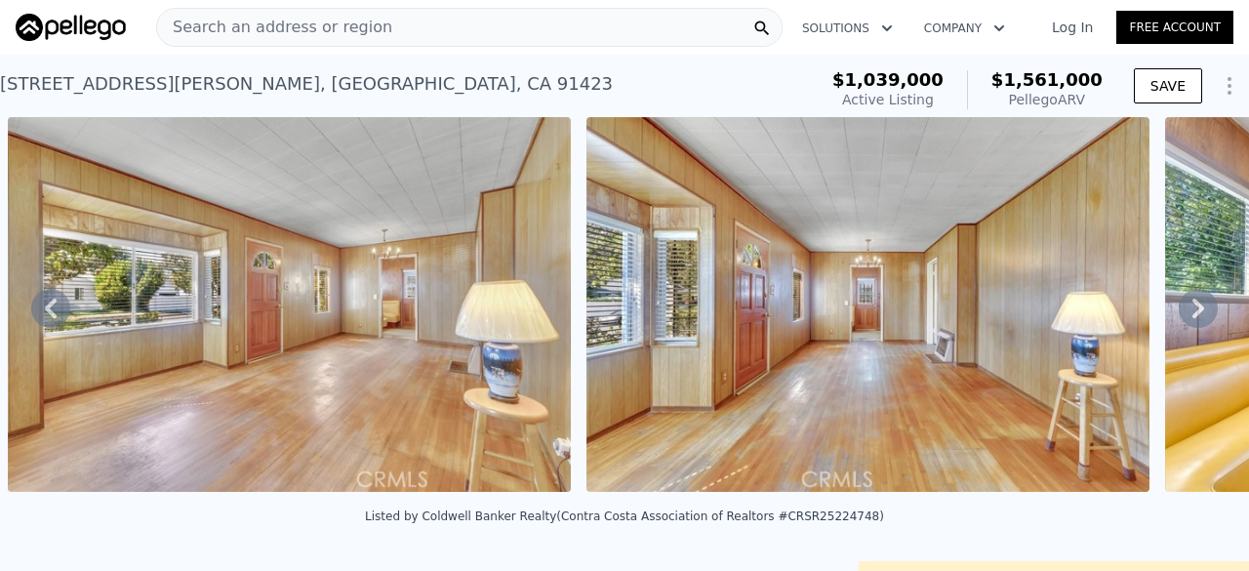
type input "4"
type input "6"
type input "1.5"
type input "4"
type input "2478"
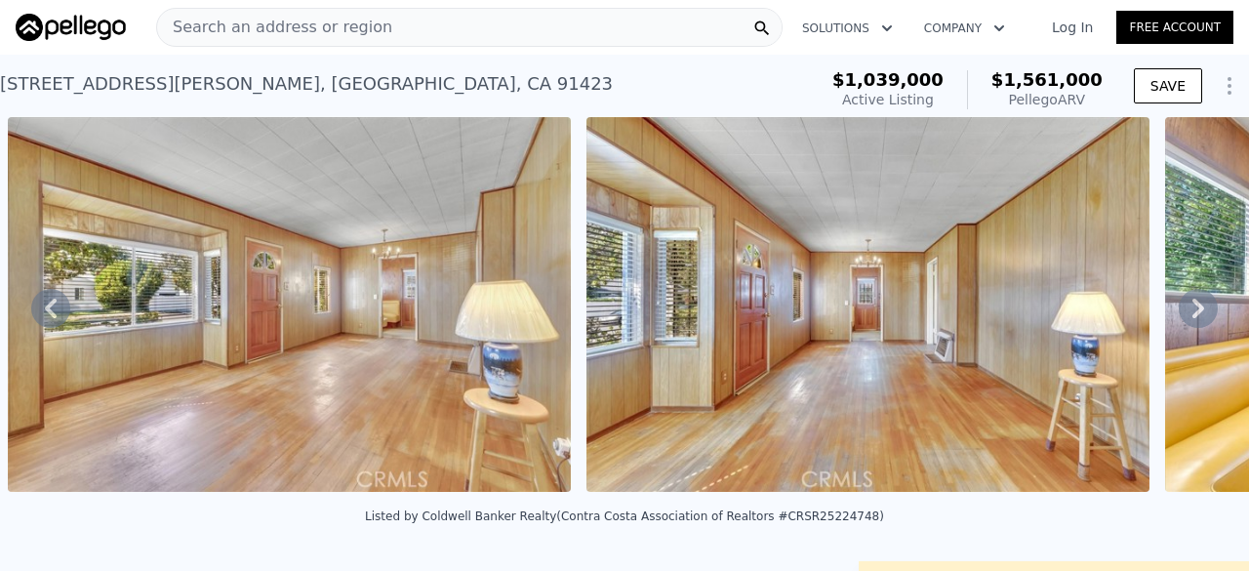
type input "4400"
type input "9750"
type input "18375"
type input "$ 2,621,000"
type input "$ 743,552"
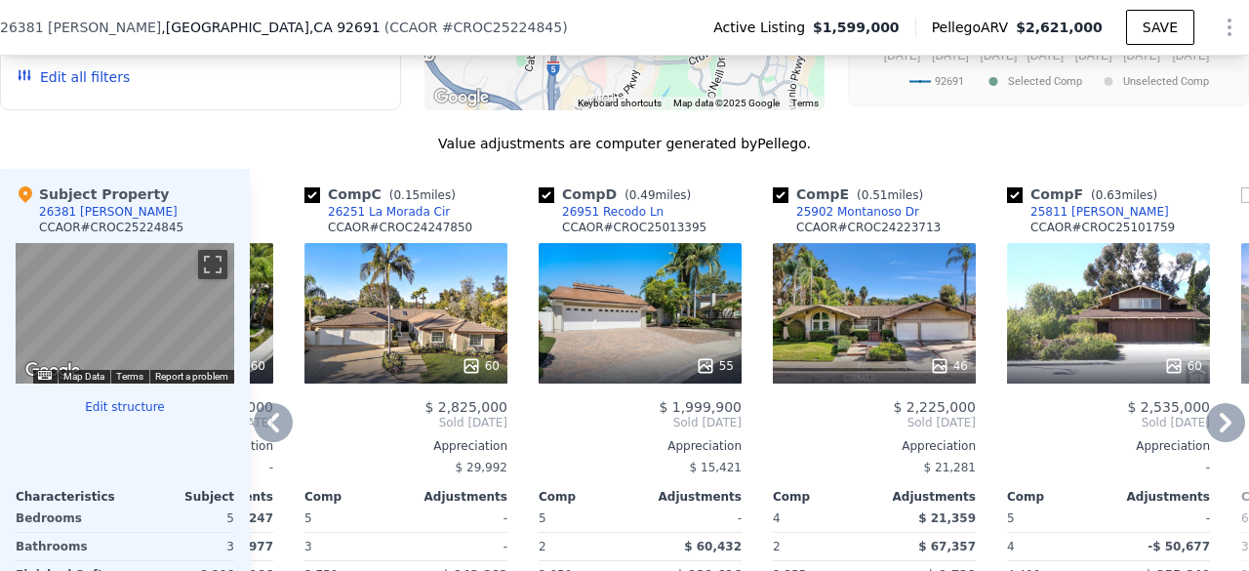
scroll to position [2282, 0]
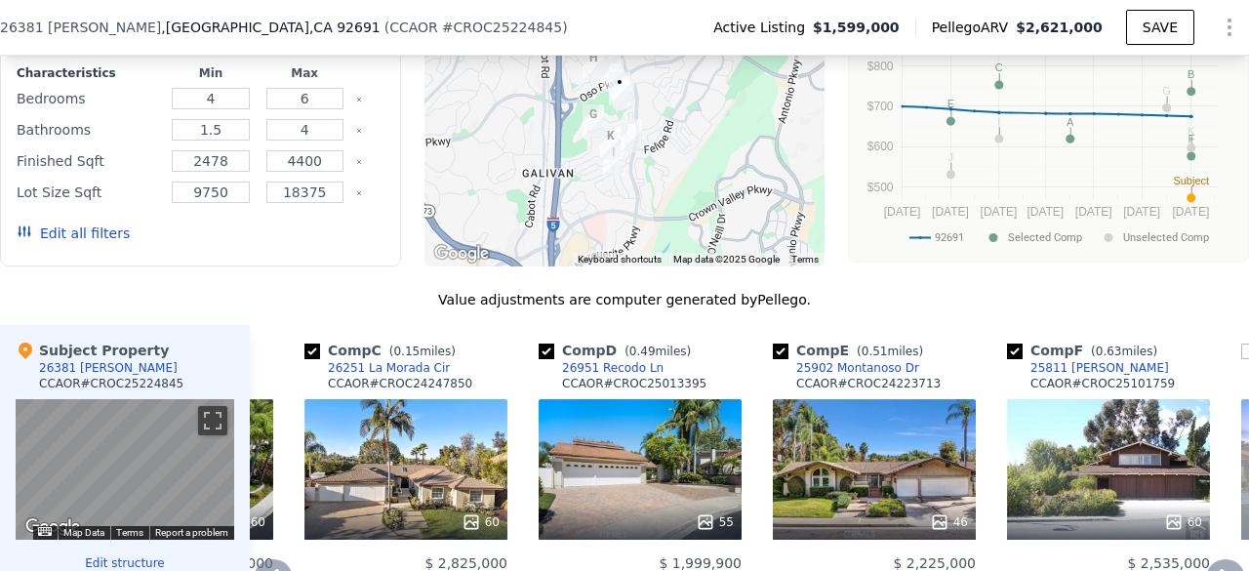
click at [599, 399] on div "55" at bounding box center [640, 469] width 203 height 141
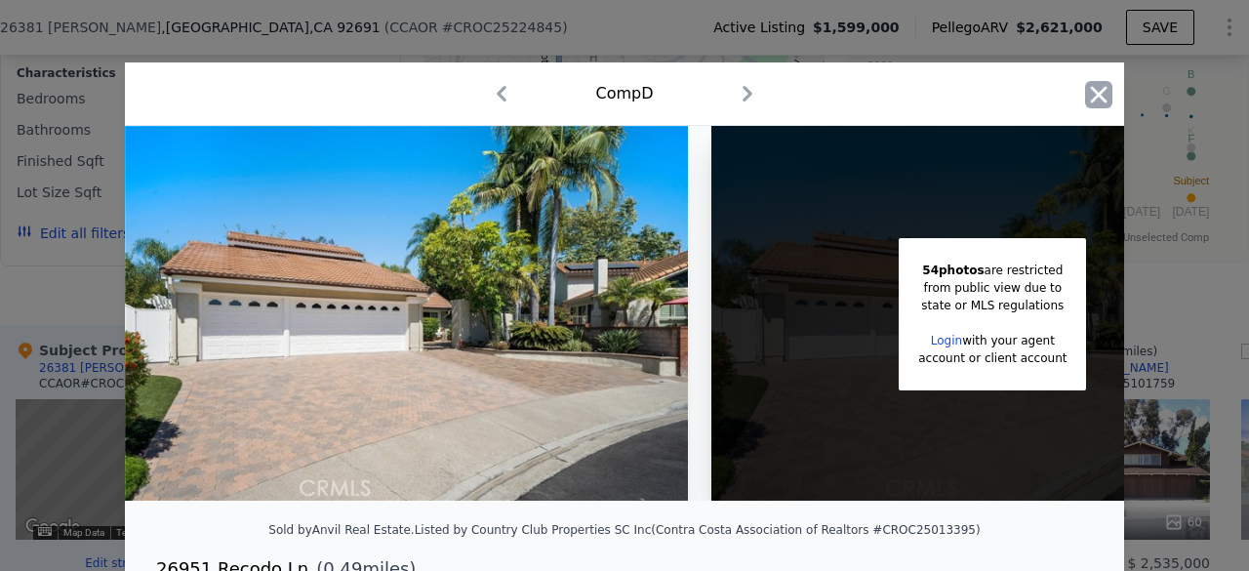
click at [1100, 85] on icon "button" at bounding box center [1098, 94] width 27 height 27
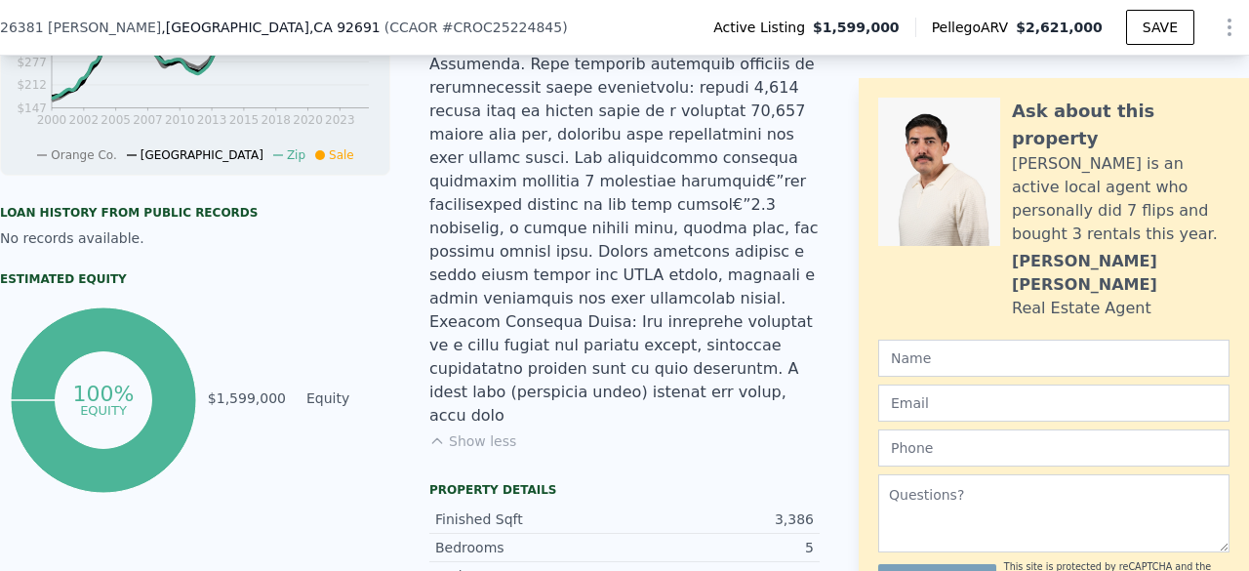
scroll to position [841, 0]
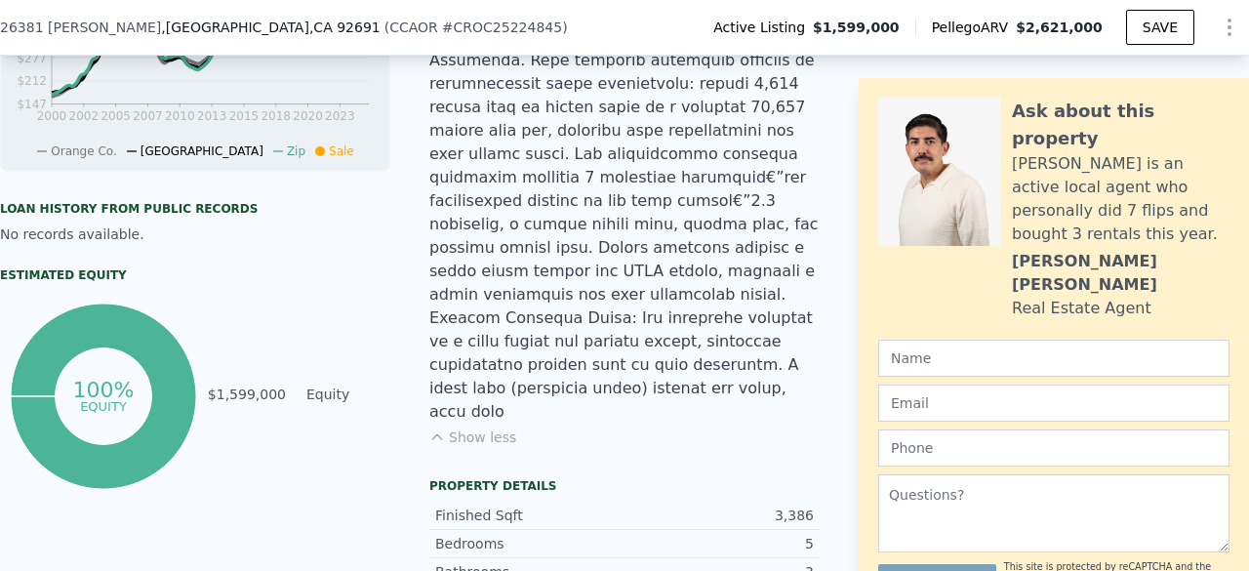
click at [461, 427] on button "Show less" at bounding box center [472, 437] width 87 height 20
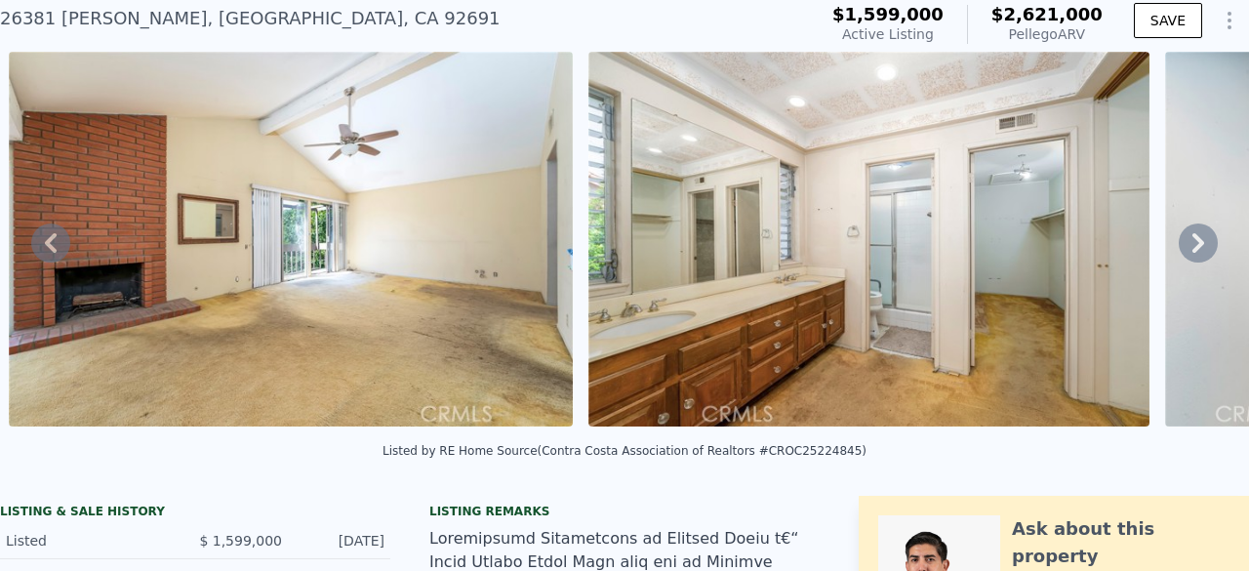
scroll to position [22, 0]
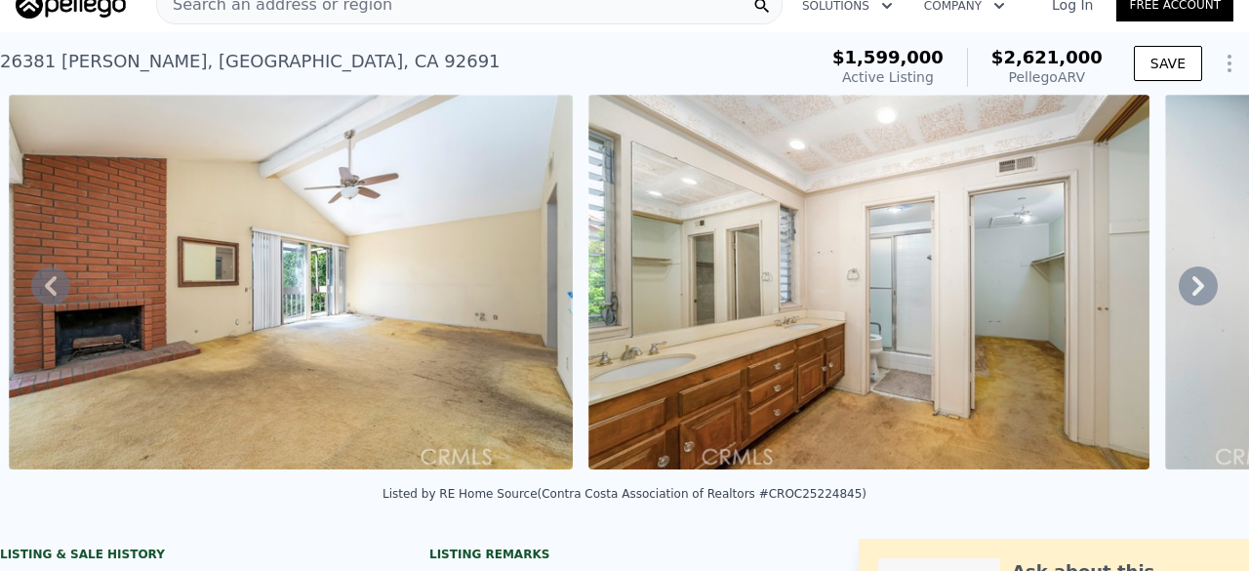
drag, startPoint x: 461, startPoint y: 333, endPoint x: 291, endPoint y: 501, distance: 238.8
click at [291, 501] on div "Listed by RE Home Source (Contra Costa Association of Realtors #CROC25224845)" at bounding box center [624, 499] width 1249 height 47
drag, startPoint x: 751, startPoint y: 507, endPoint x: 815, endPoint y: 516, distance: 64.2
click at [815, 516] on div "Listed by RE Home Source (Contra Costa Association of Realtors #CROC25224845)" at bounding box center [624, 499] width 1249 height 47
copy div "OC25224845"
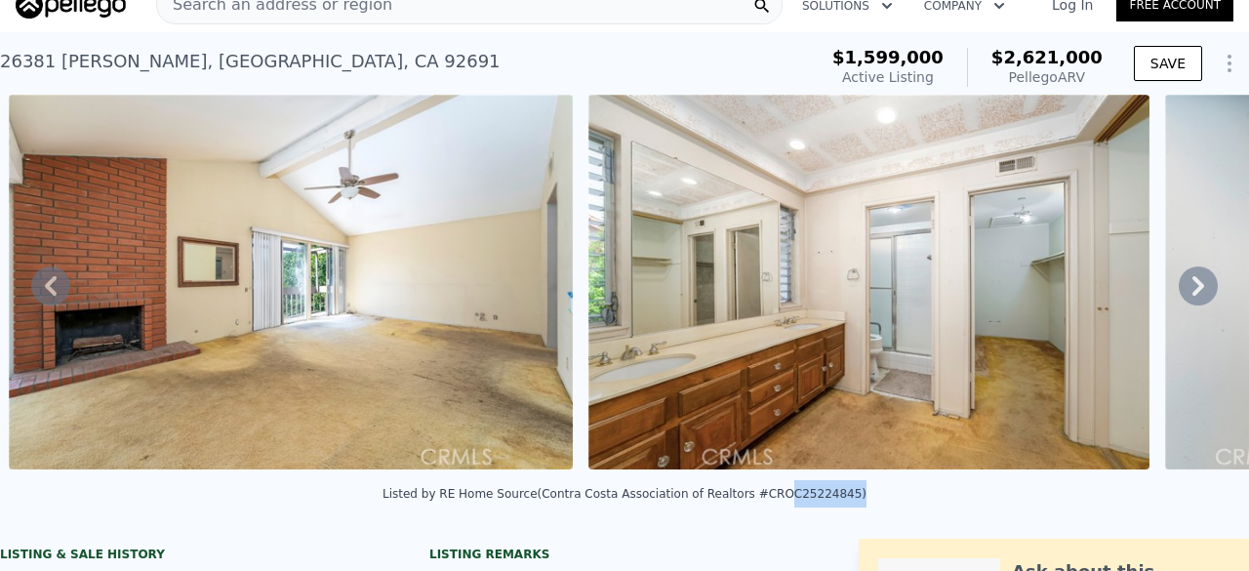
scroll to position [0, 0]
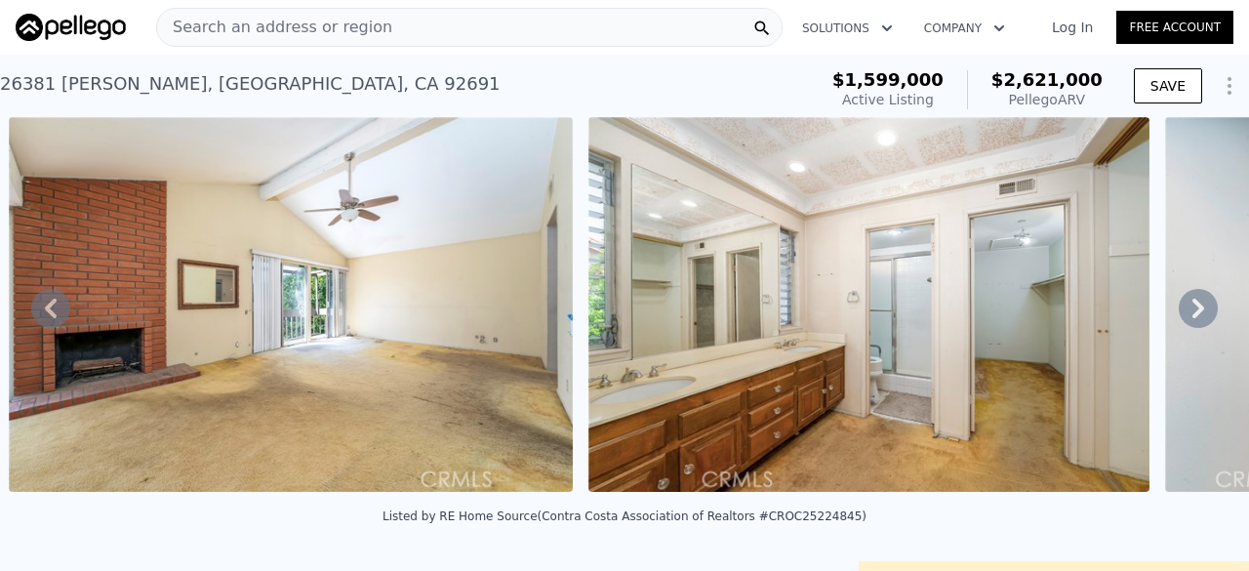
click at [256, 28] on span "Search an address or region" at bounding box center [274, 27] width 235 height 23
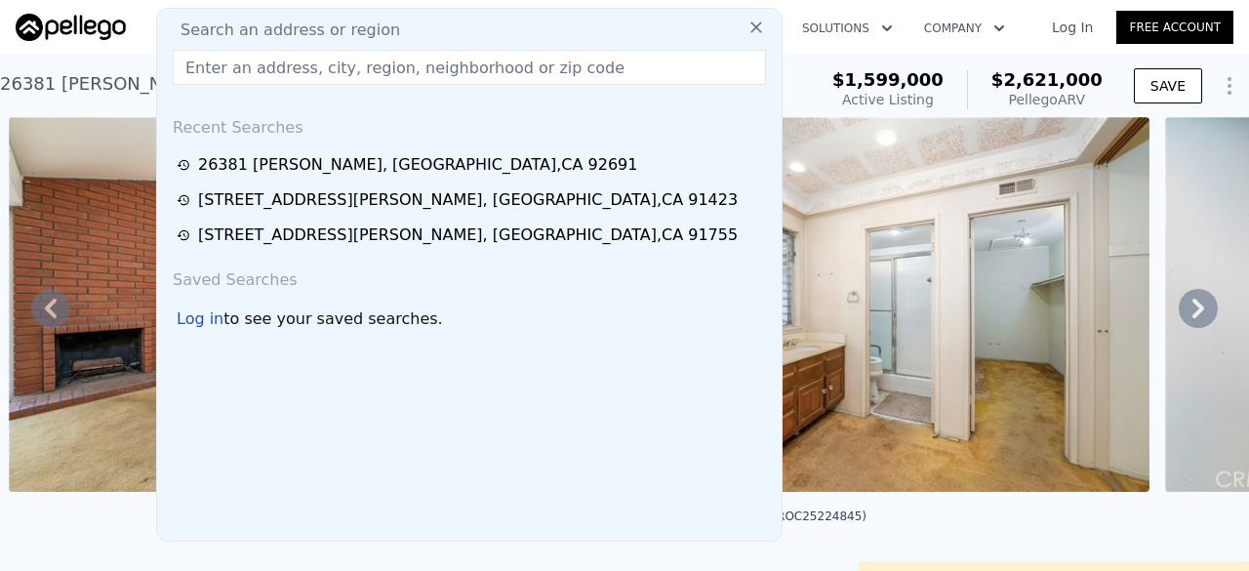
click at [256, 28] on span "Search an address or region" at bounding box center [282, 30] width 235 height 23
paste input "1714 [PERSON_NAME], [GEOGRAPHIC_DATA]"
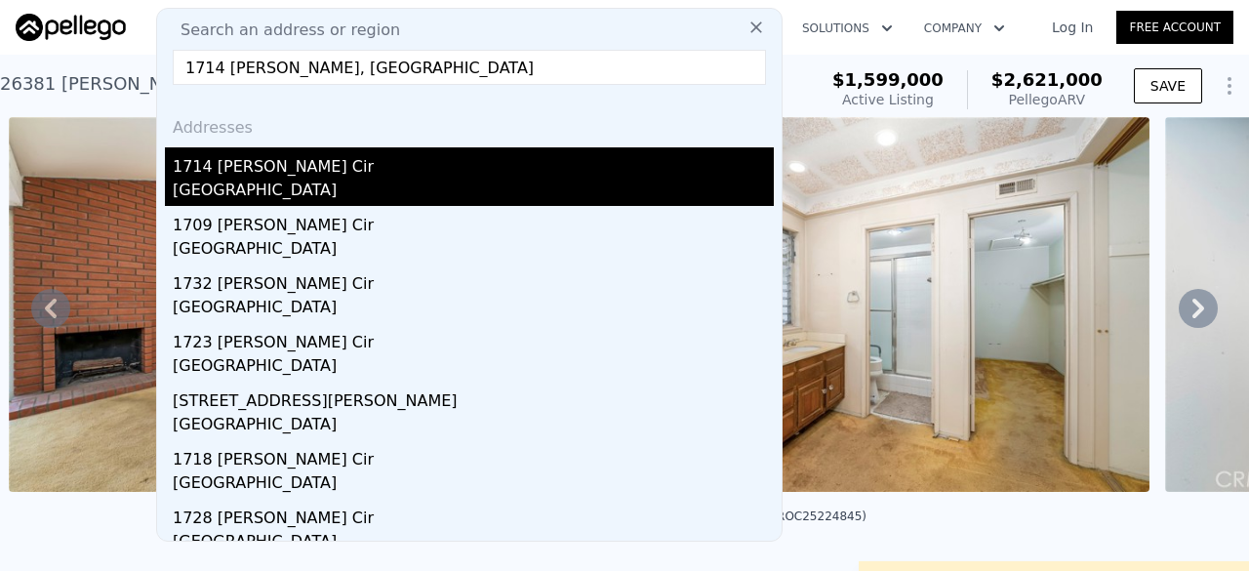
type input "1714 [PERSON_NAME], [GEOGRAPHIC_DATA]"
click at [306, 164] on div "1714 [PERSON_NAME] Cir" at bounding box center [473, 162] width 601 height 31
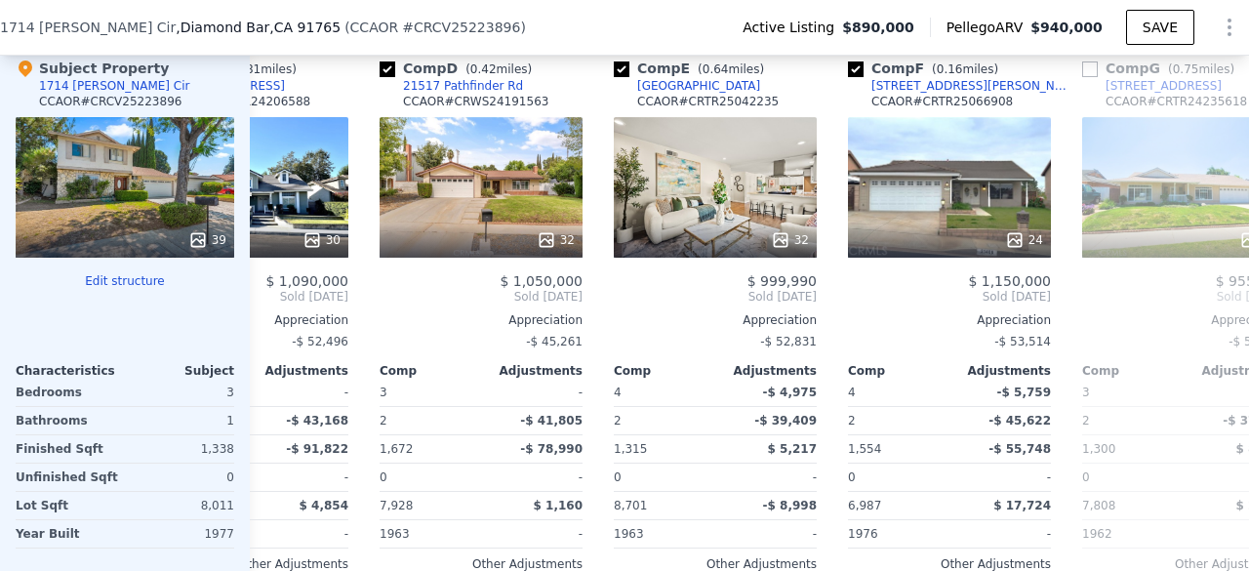
scroll to position [0, 597]
click at [647, 231] on div at bounding box center [714, 240] width 203 height 35
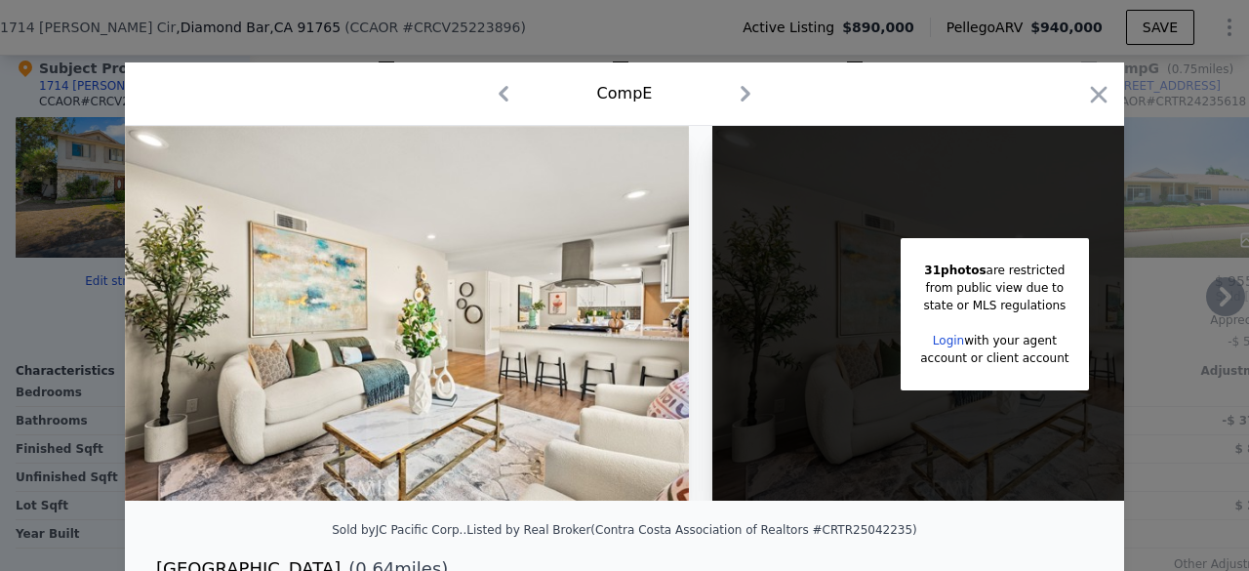
scroll to position [0, 160]
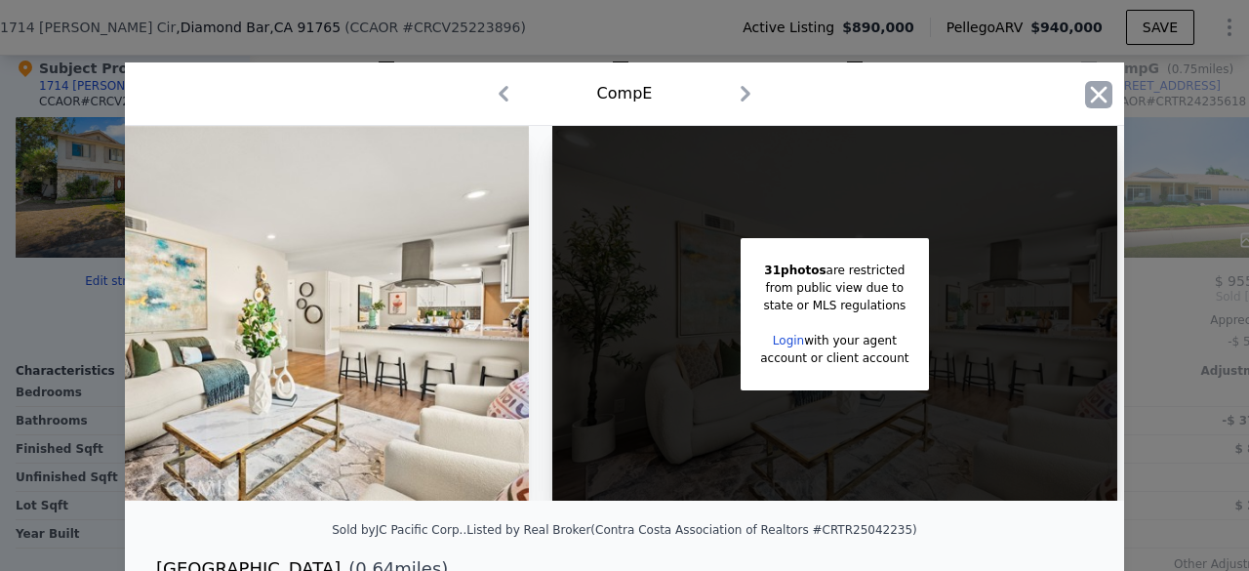
click at [1094, 93] on icon "button" at bounding box center [1099, 94] width 17 height 17
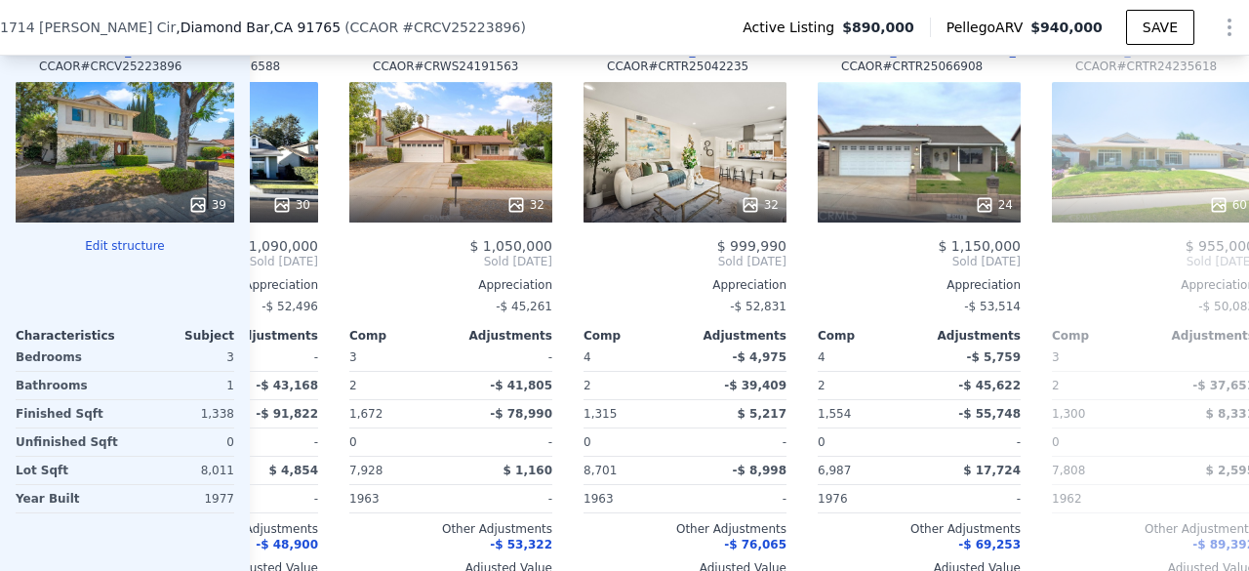
scroll to position [0, 627]
click at [607, 163] on div "32" at bounding box center [685, 152] width 203 height 141
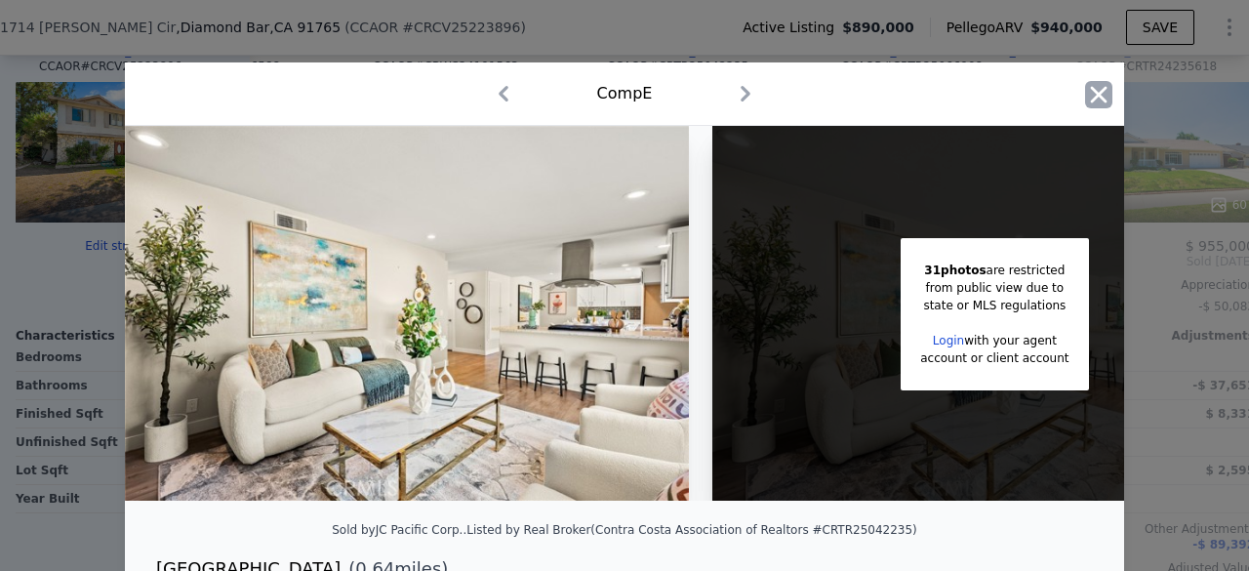
click at [1092, 101] on icon "button" at bounding box center [1098, 94] width 27 height 27
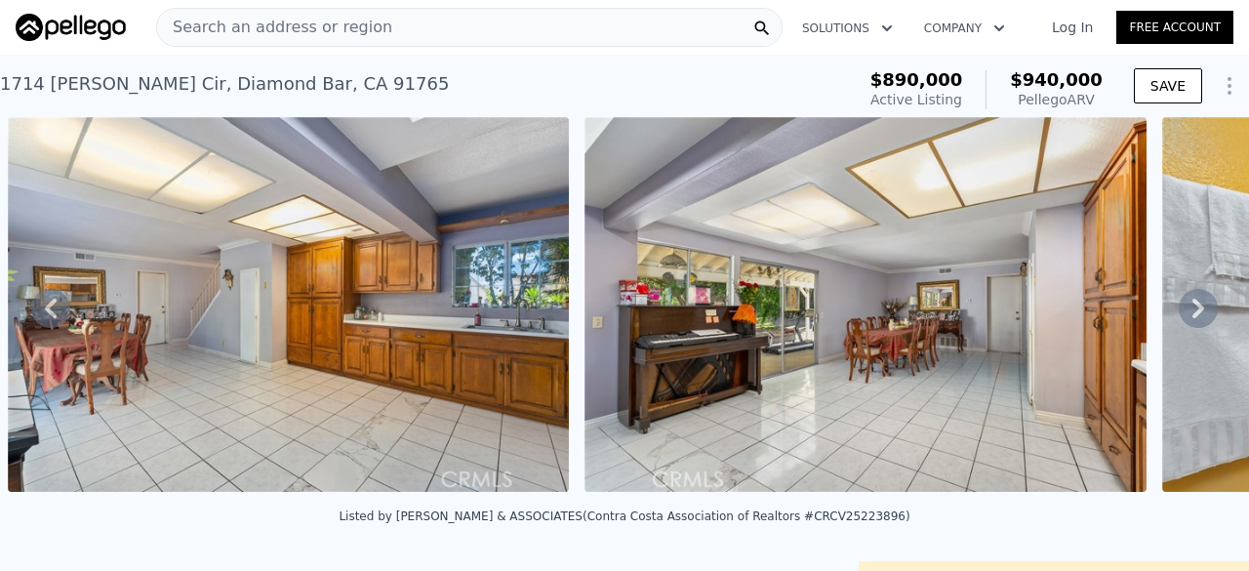
click at [227, 30] on span "Search an address or region" at bounding box center [274, 27] width 235 height 23
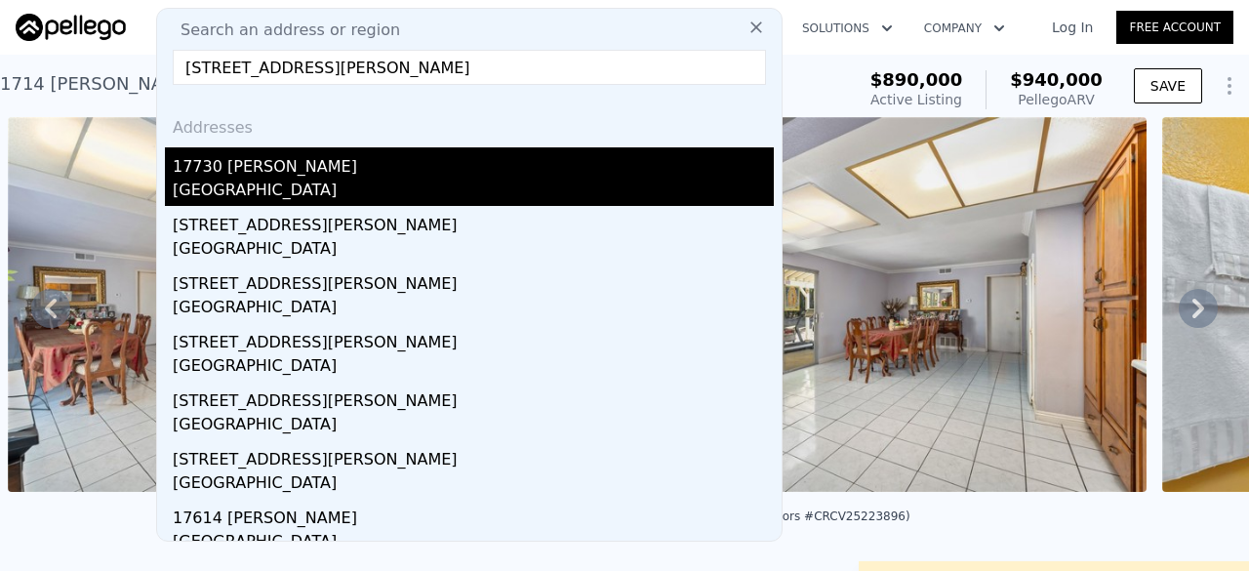
type input "[STREET_ADDRESS][PERSON_NAME]"
click at [279, 185] on div "[GEOGRAPHIC_DATA]" at bounding box center [473, 192] width 601 height 27
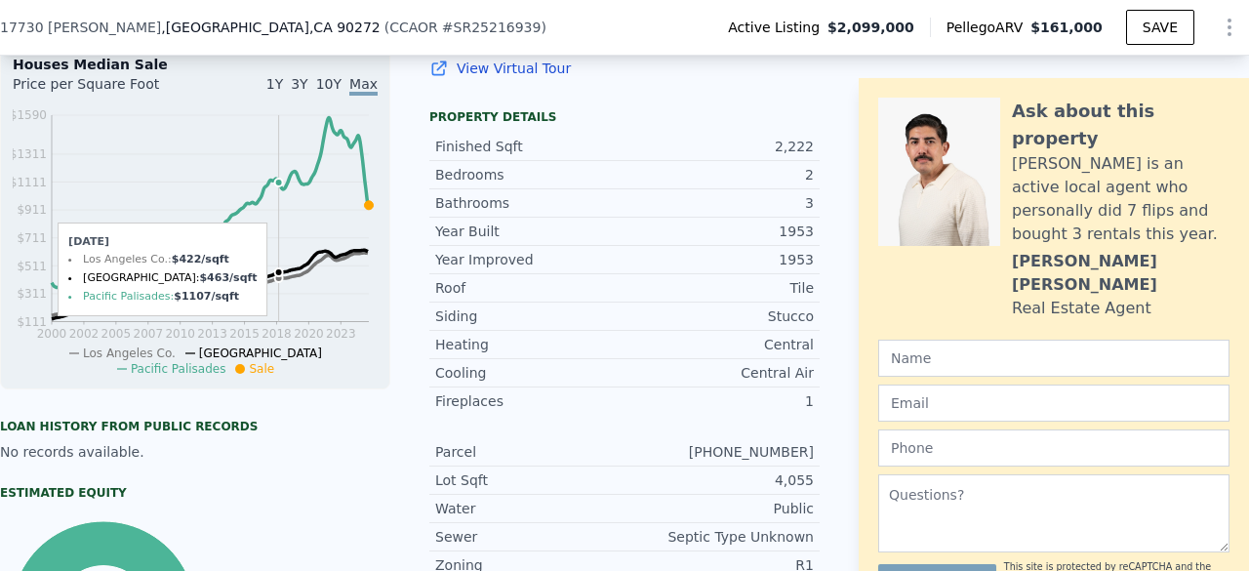
scroll to position [182, 0]
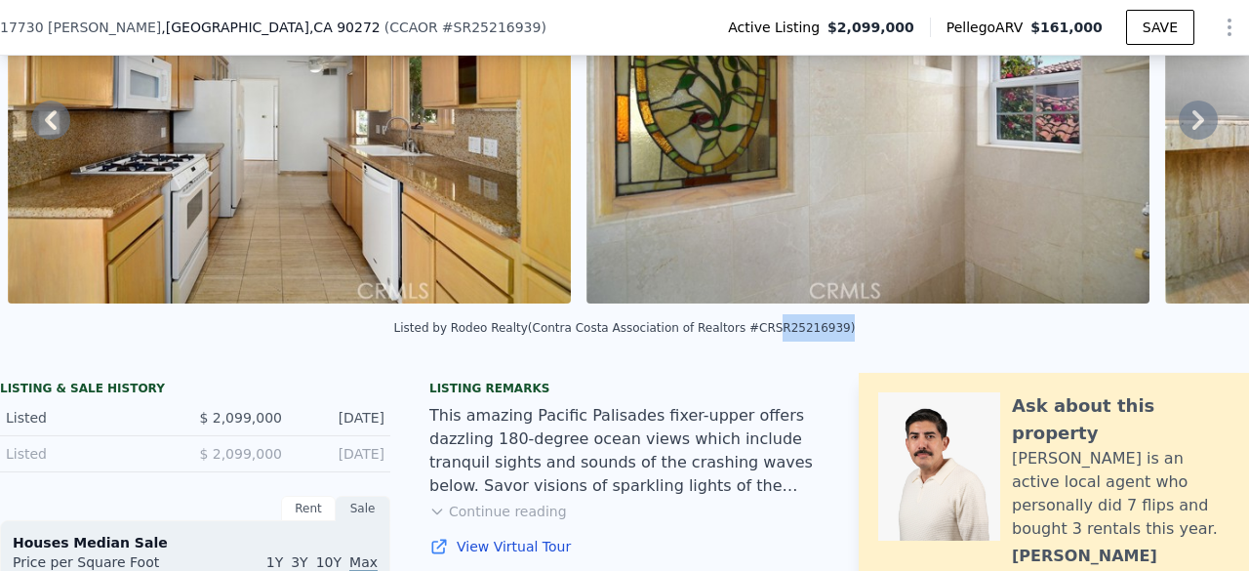
drag, startPoint x: 744, startPoint y: 337, endPoint x: 805, endPoint y: 336, distance: 61.5
click at [805, 335] on div "Listed by Rodeo Realty (Contra Costa Association of Realtors #CRSR25216939)" at bounding box center [625, 328] width 462 height 14
copy div "SR25216939"
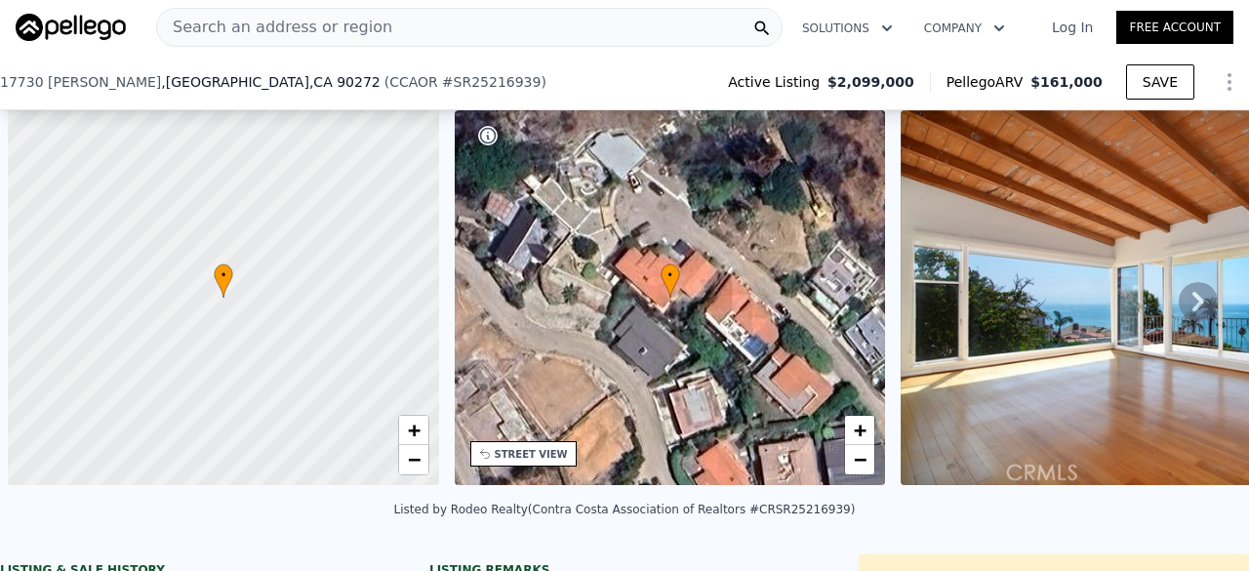
scroll to position [0, 8]
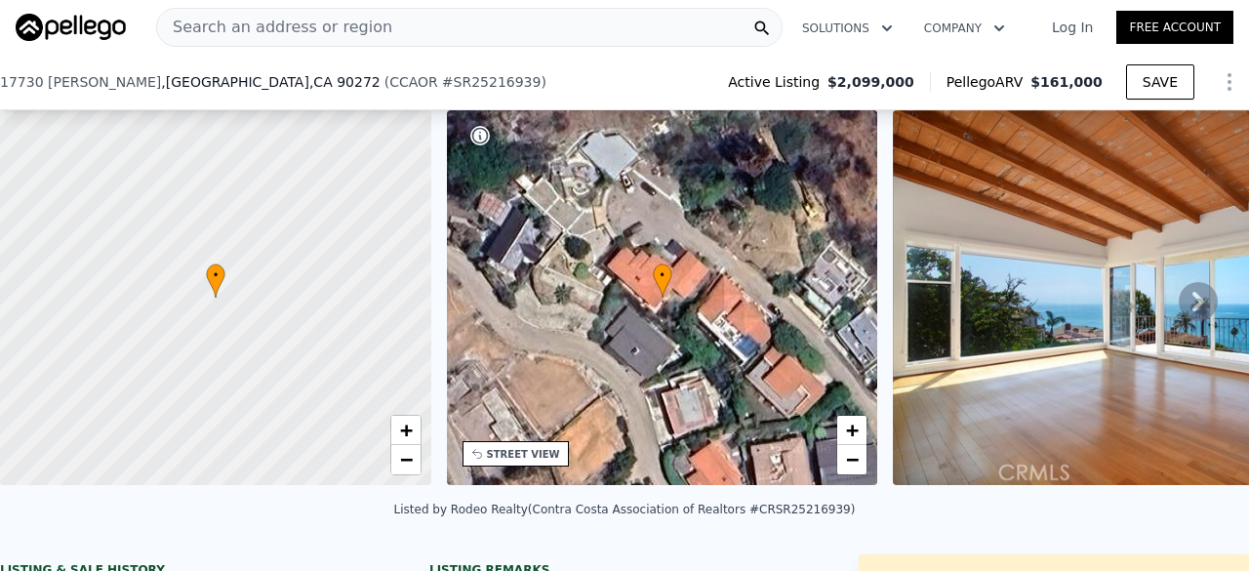
click at [685, 539] on div "Listed by Rodeo Realty (Contra Costa Association of Realtors #CRSR25216939)" at bounding box center [624, 515] width 1249 height 47
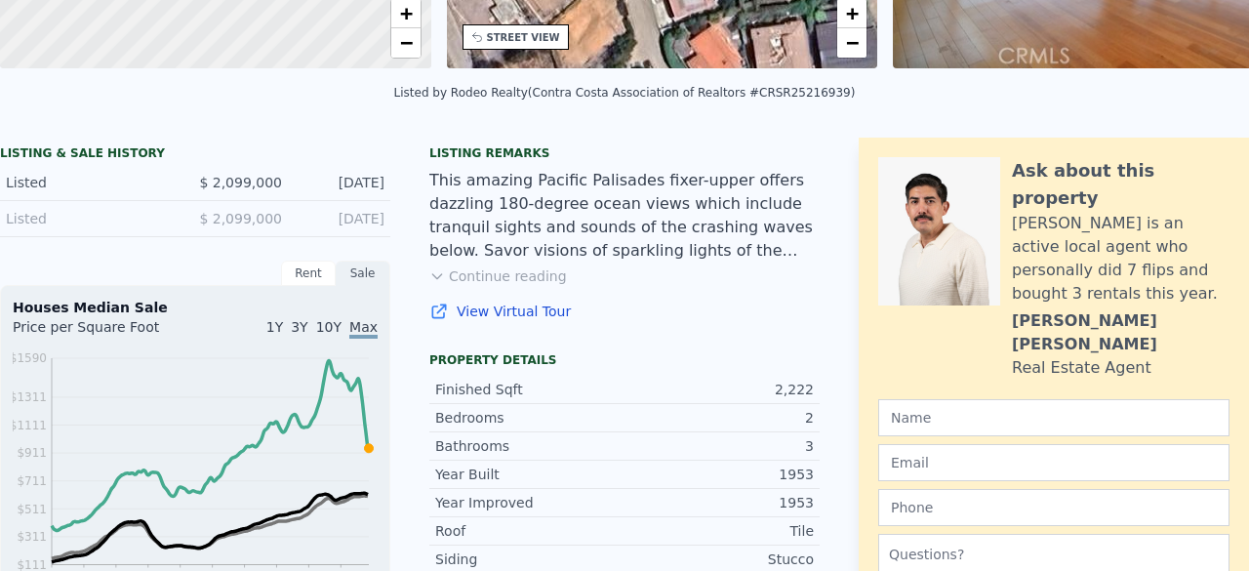
scroll to position [0, 0]
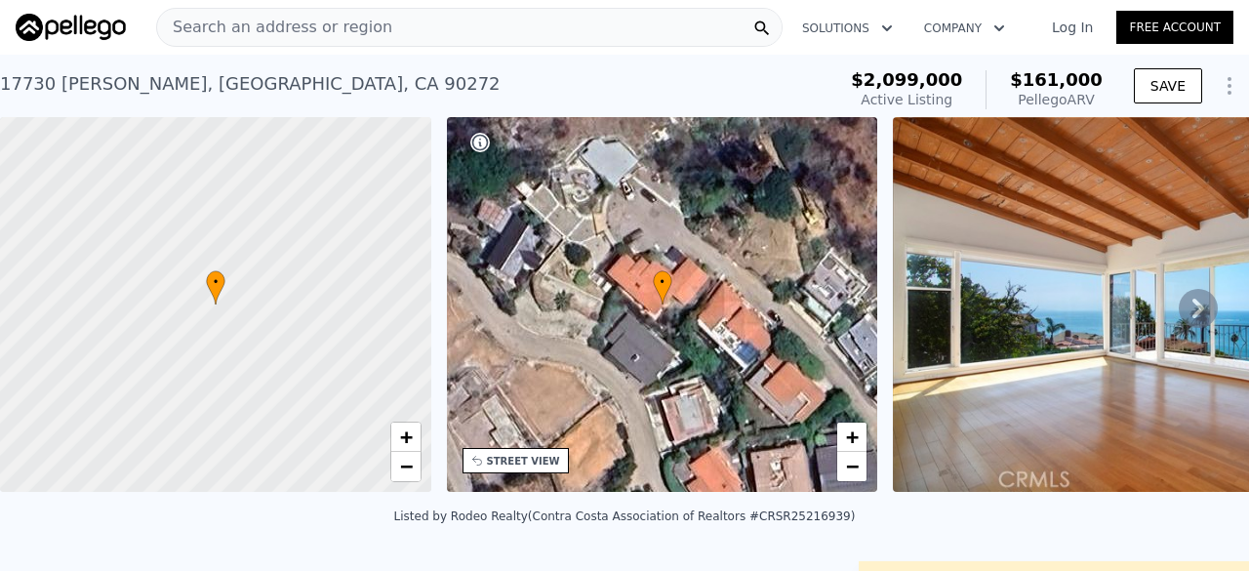
click at [342, 33] on span "Search an address or region" at bounding box center [274, 27] width 235 height 23
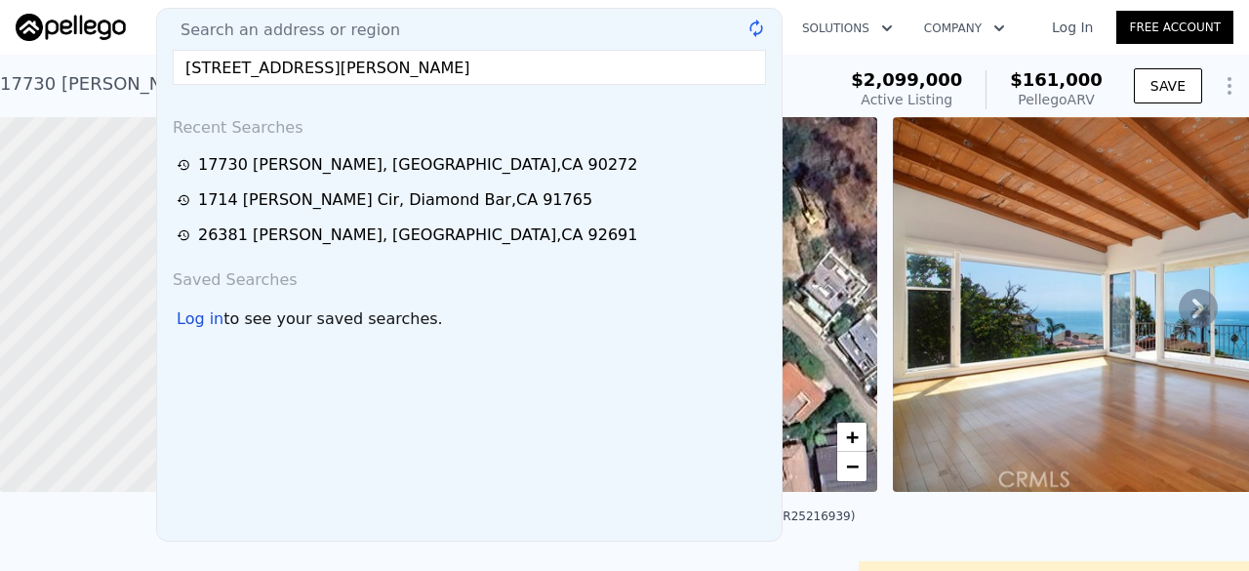
type input "[STREET_ADDRESS][PERSON_NAME]"
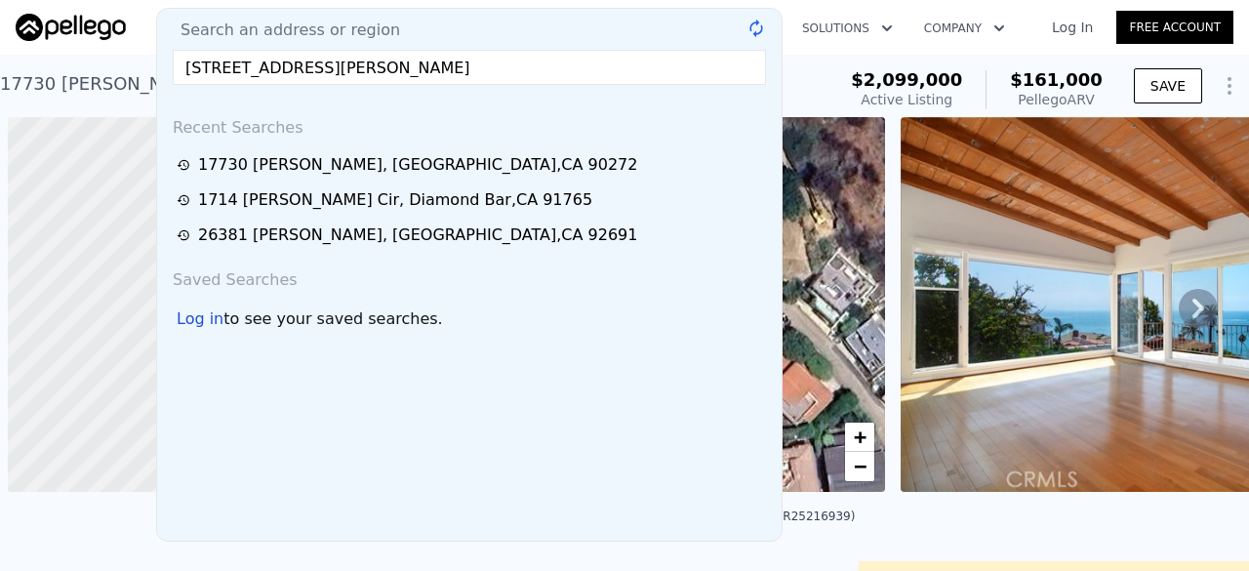
scroll to position [0, 8]
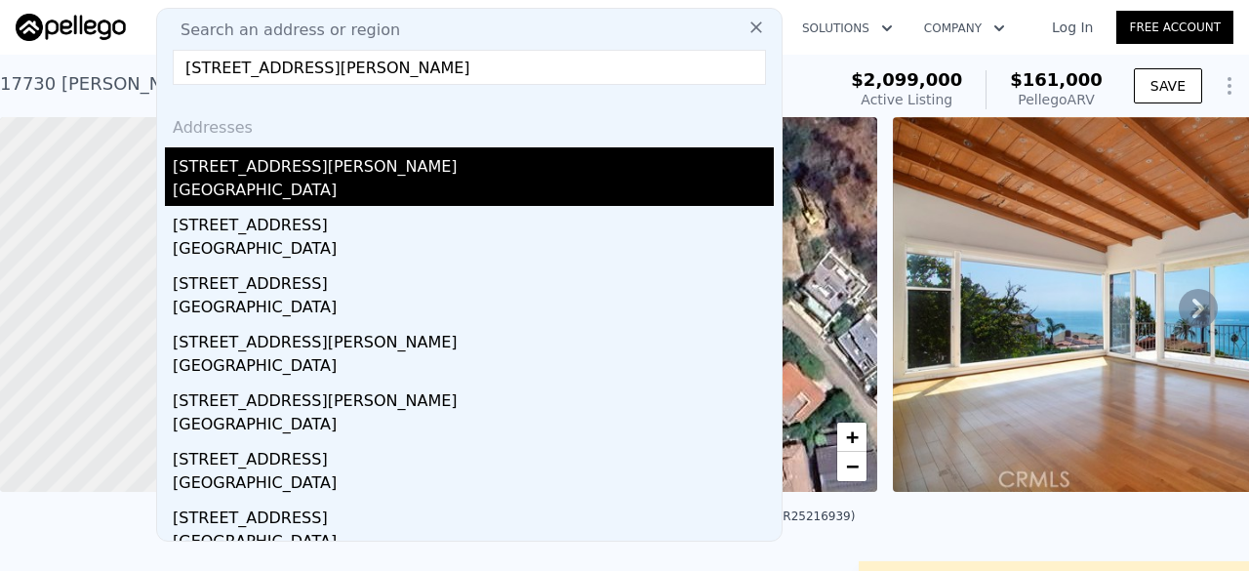
type input "[STREET_ADDRESS][PERSON_NAME]"
click at [345, 189] on div "[GEOGRAPHIC_DATA]" at bounding box center [473, 192] width 601 height 27
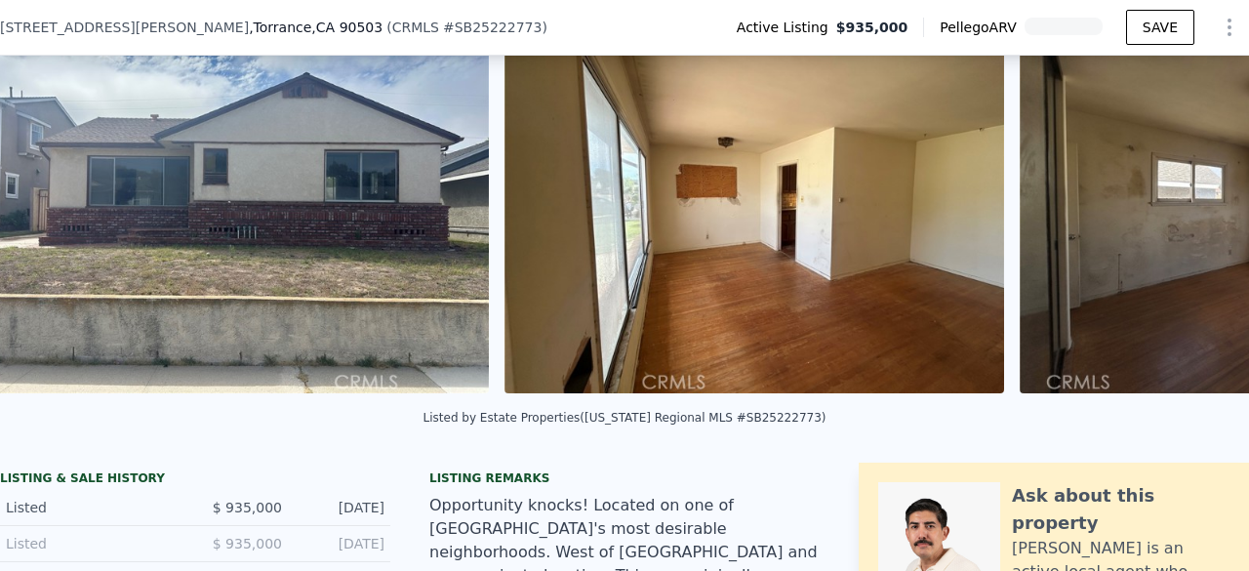
scroll to position [0, 893]
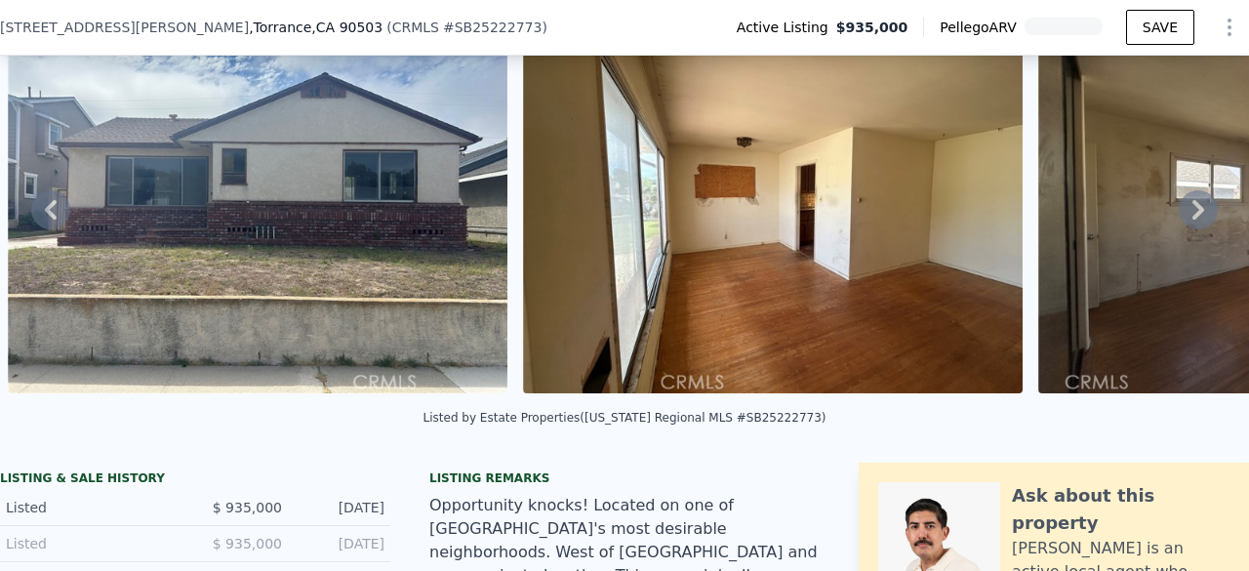
drag, startPoint x: 585, startPoint y: 217, endPoint x: 509, endPoint y: 489, distance: 282.5
click at [509, 486] on div "Listing remarks" at bounding box center [624, 478] width 390 height 16
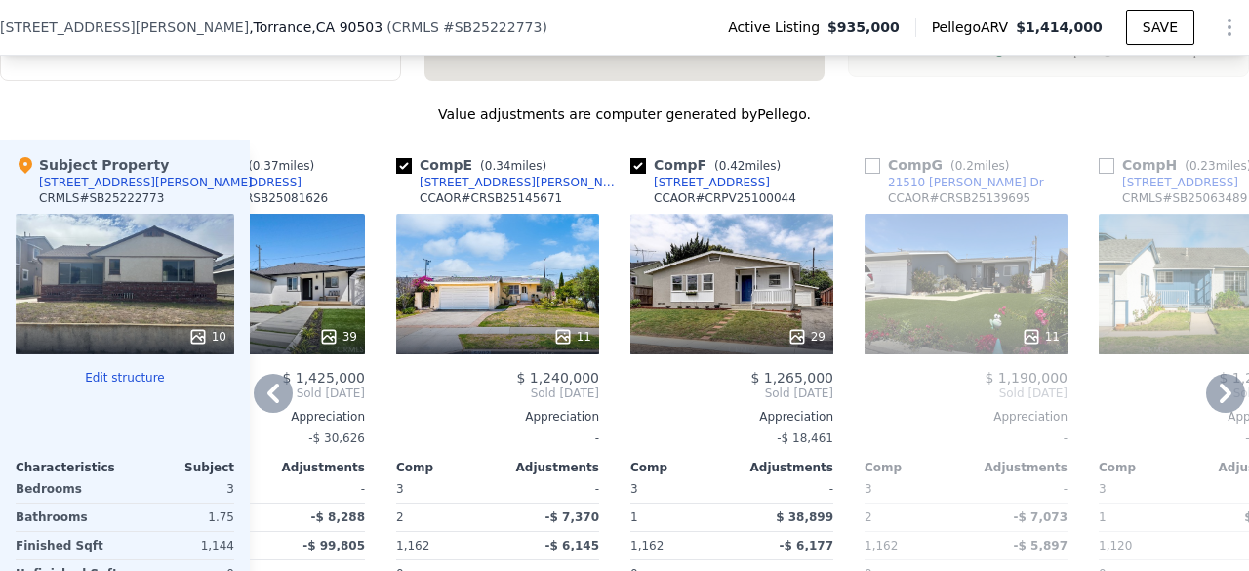
scroll to position [2067, 0]
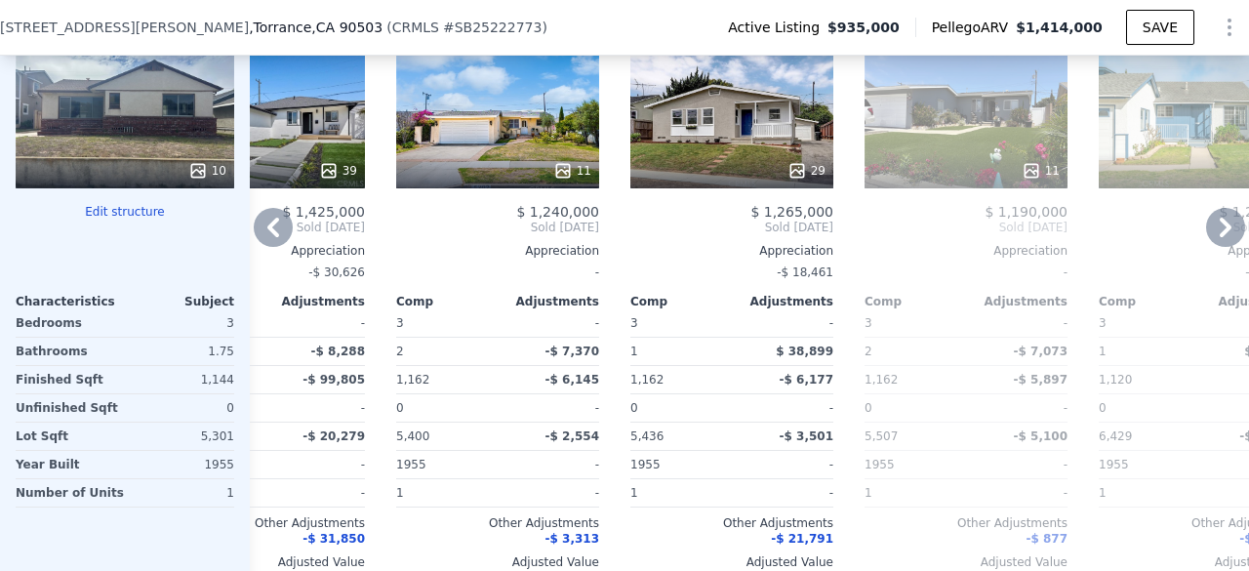
click at [980, 167] on div at bounding box center [966, 170] width 203 height 35
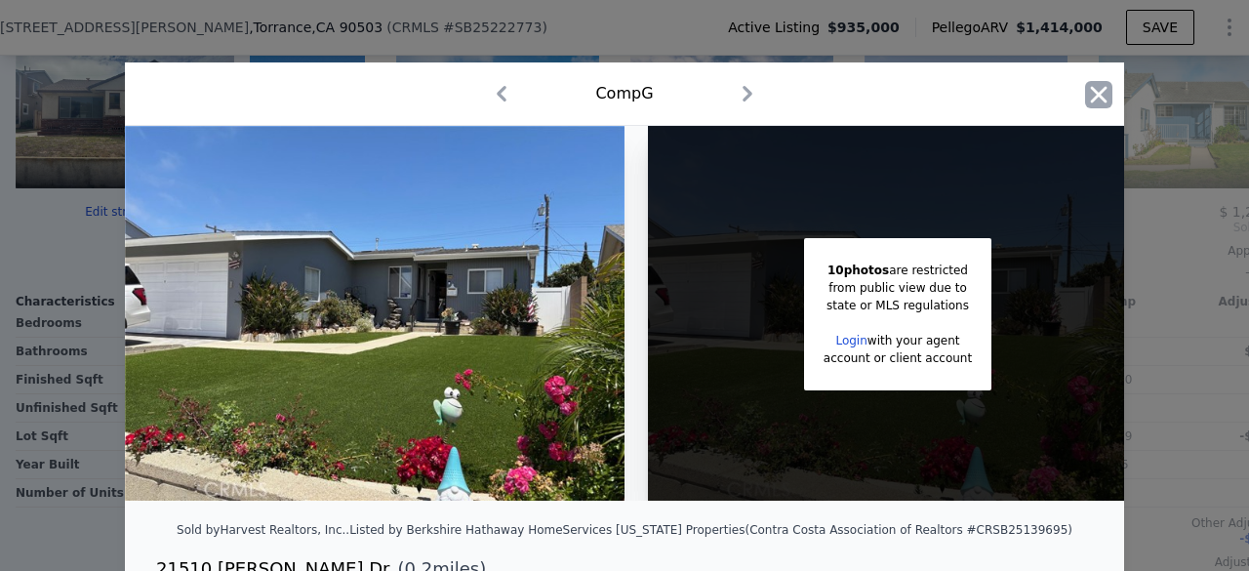
click at [1091, 97] on icon "button" at bounding box center [1099, 94] width 17 height 17
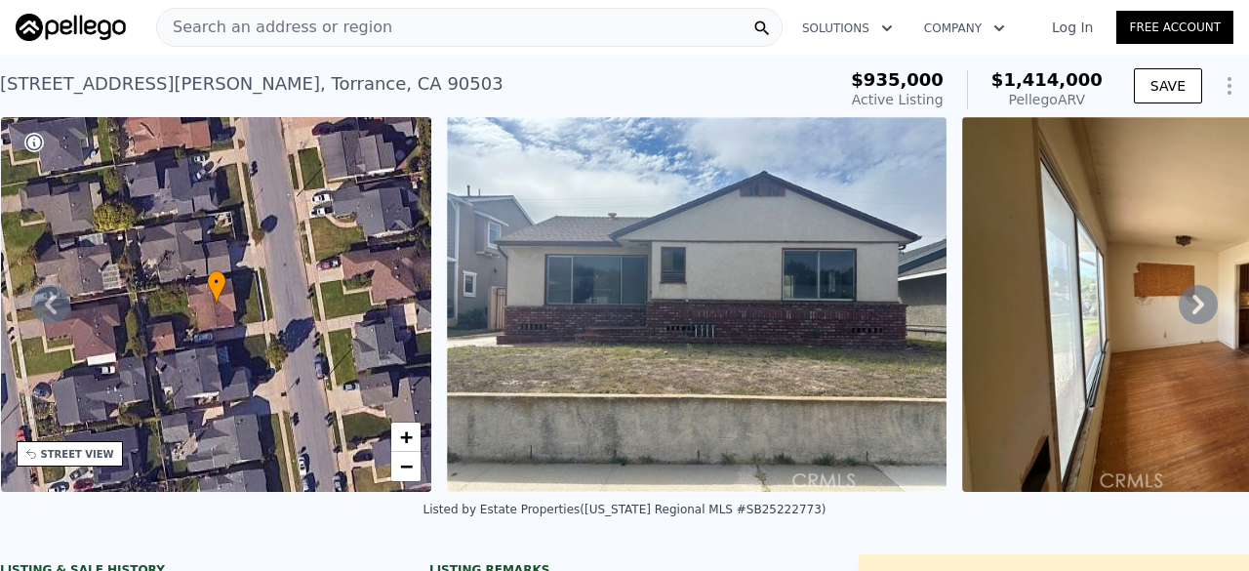
click at [343, 18] on span "Search an address or region" at bounding box center [274, 27] width 235 height 23
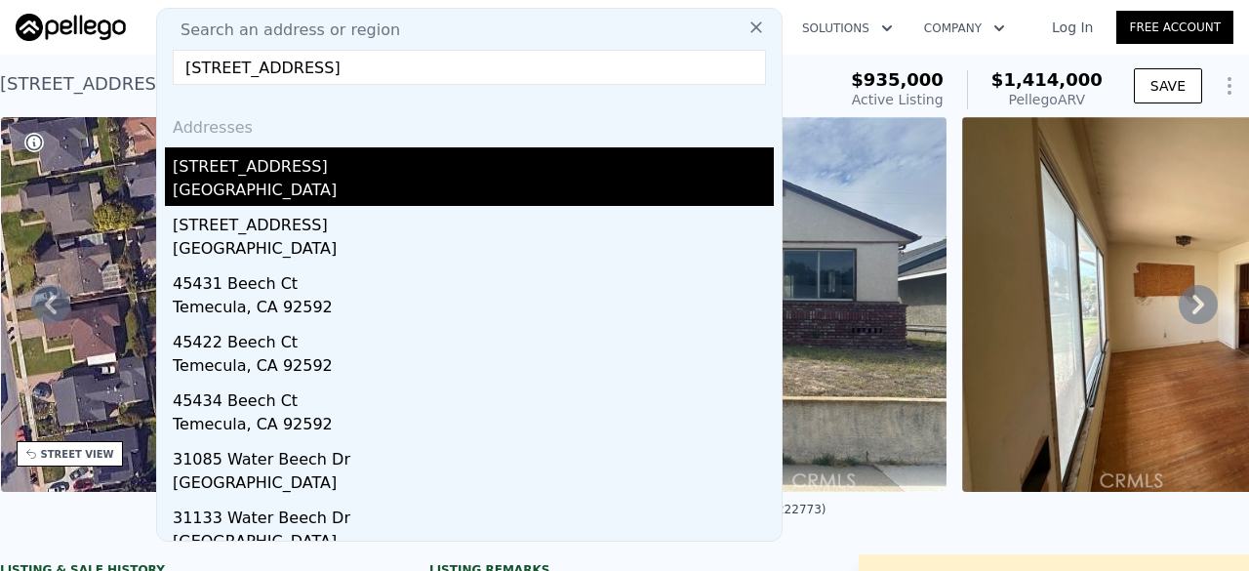
type input "9259 Beech Ave"
click at [297, 186] on div "San Bernardino County, CA 92335" at bounding box center [473, 192] width 601 height 27
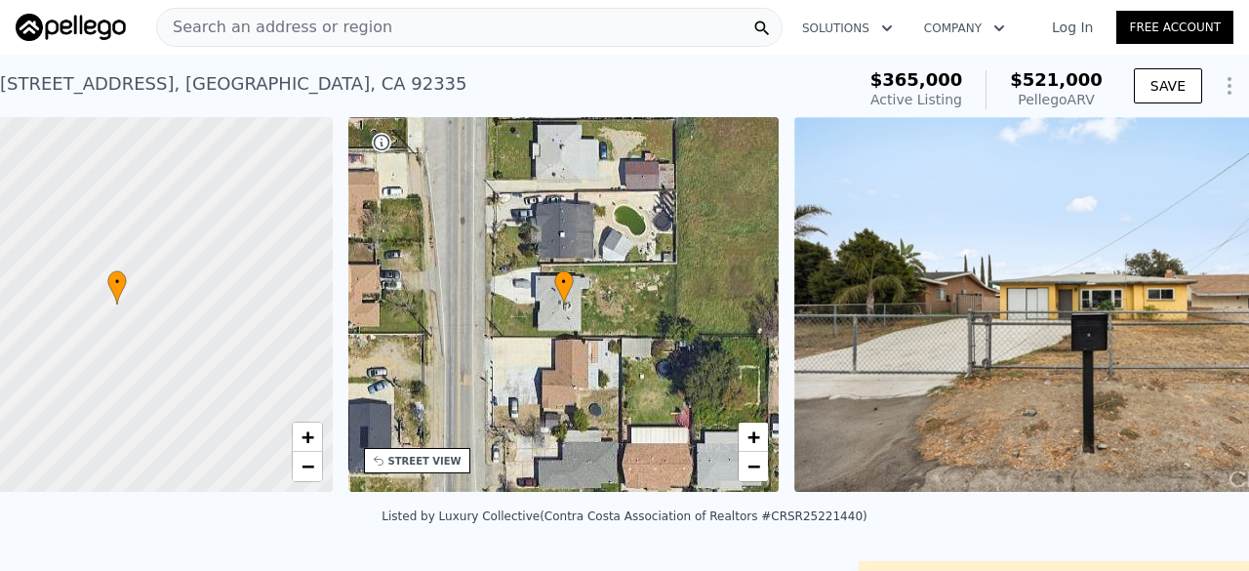
scroll to position [0, 8]
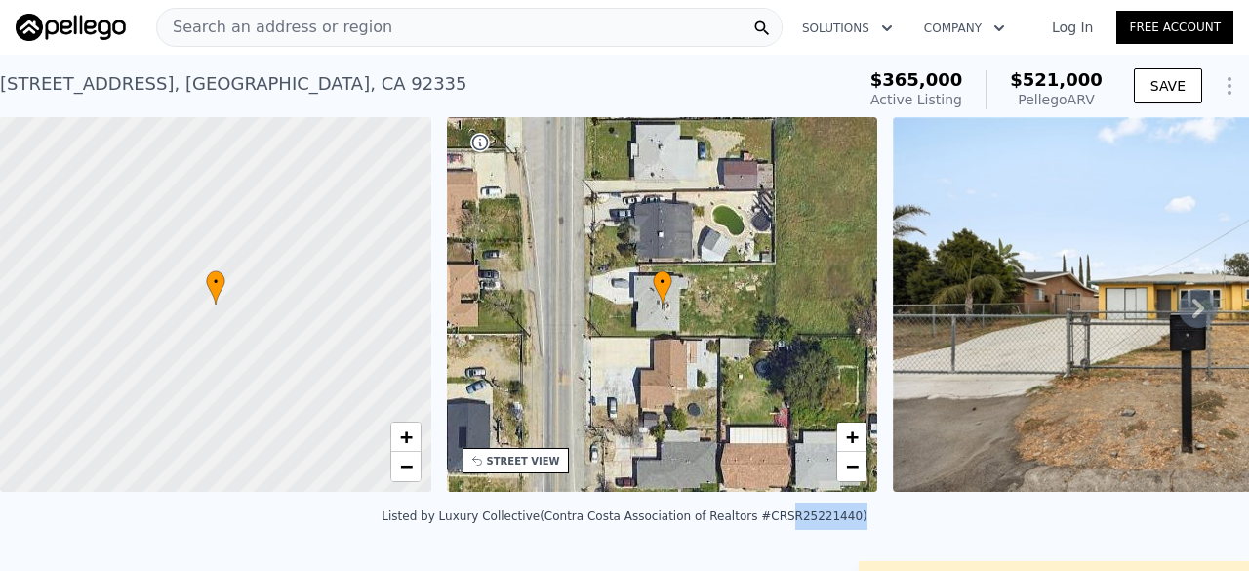
drag, startPoint x: 753, startPoint y: 529, endPoint x: 811, endPoint y: 533, distance: 57.7
click at [811, 523] on div "Listed by Luxury Collective (Contra Costa Association of Realtors #CRSR25221440)" at bounding box center [624, 516] width 485 height 14
copy div "SR25221440"
click at [324, 33] on span "Search an address or region" at bounding box center [274, 27] width 235 height 23
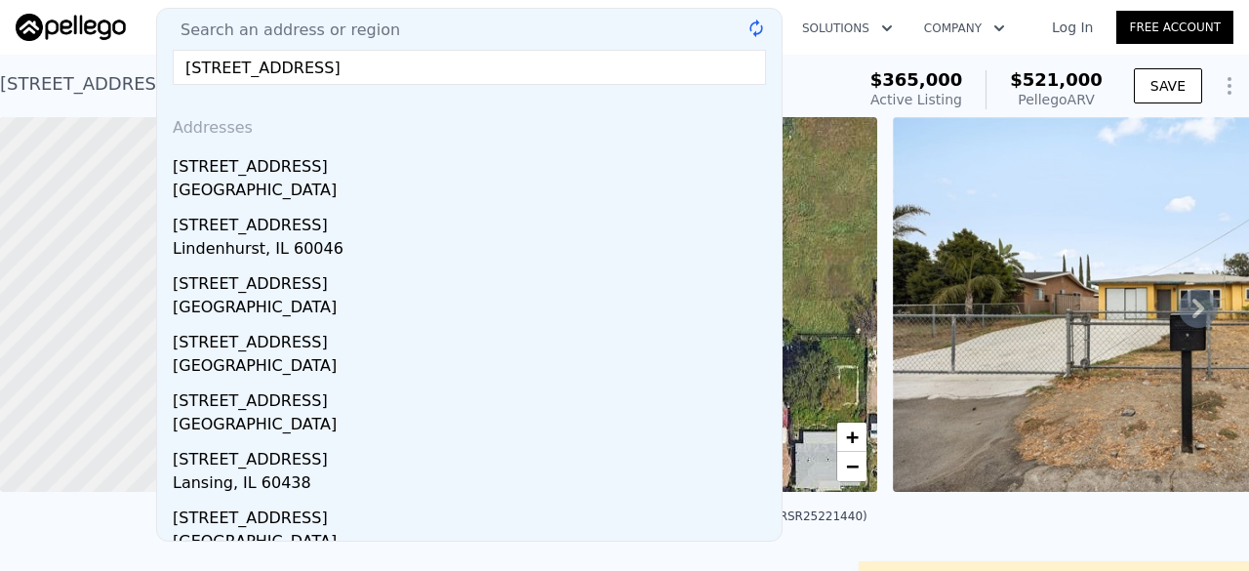
type input "1834 N Maple st burbank"
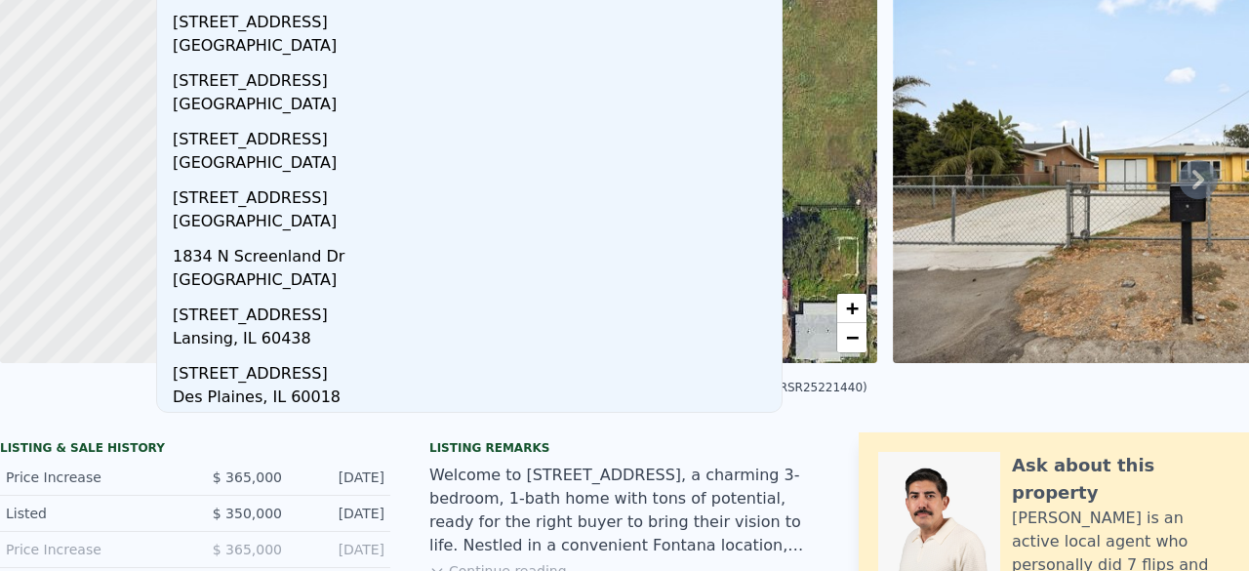
scroll to position [0, 0]
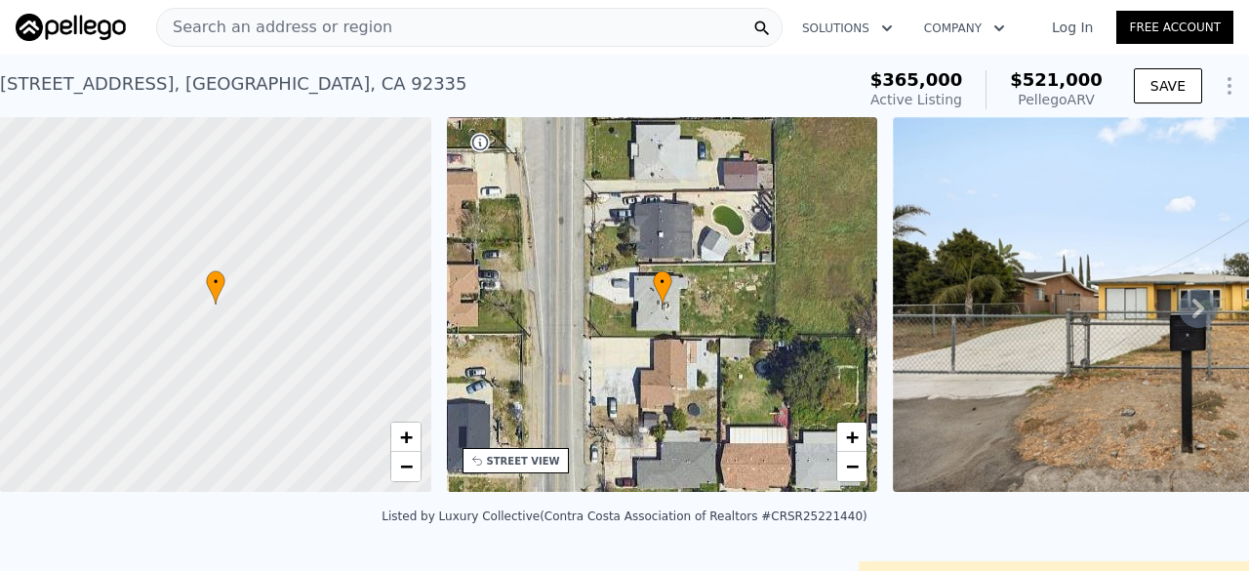
click at [823, 79] on div "9259 Beech Ave , San Bernardino County , CA 92335 Active at $365k (~ARV $521k )" at bounding box center [423, 89] width 847 height 55
